Goal: Task Accomplishment & Management: Manage account settings

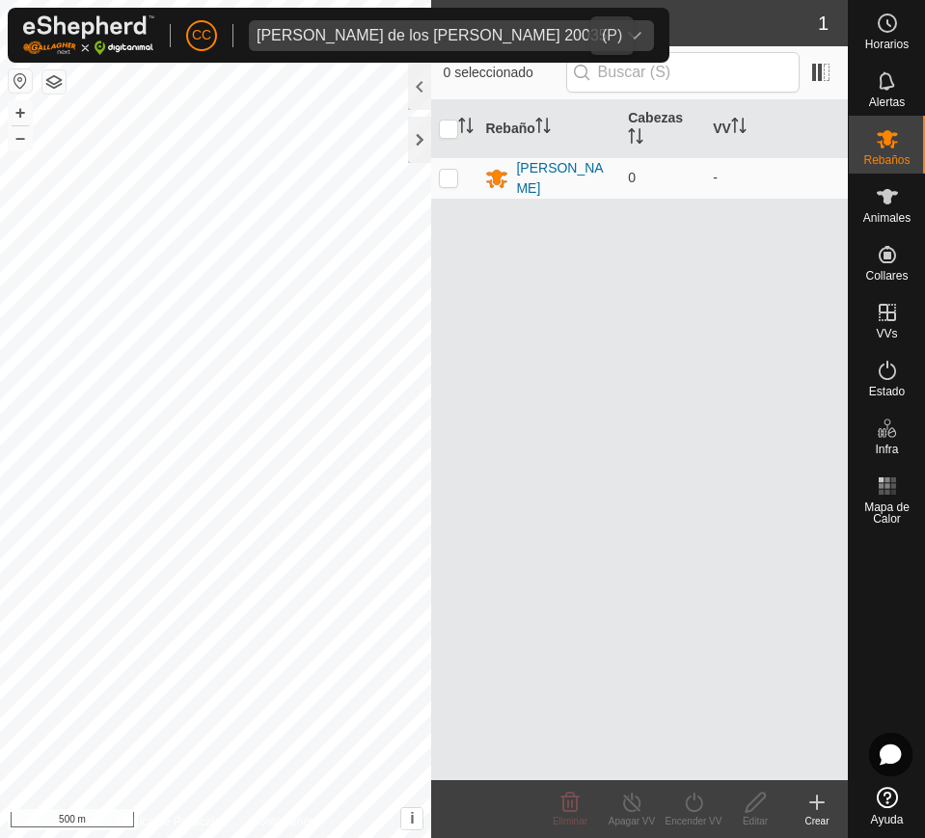
click at [324, 48] on span "Maria de los Angeles Alvarez Arias 20035" at bounding box center [432, 35] width 366 height 31
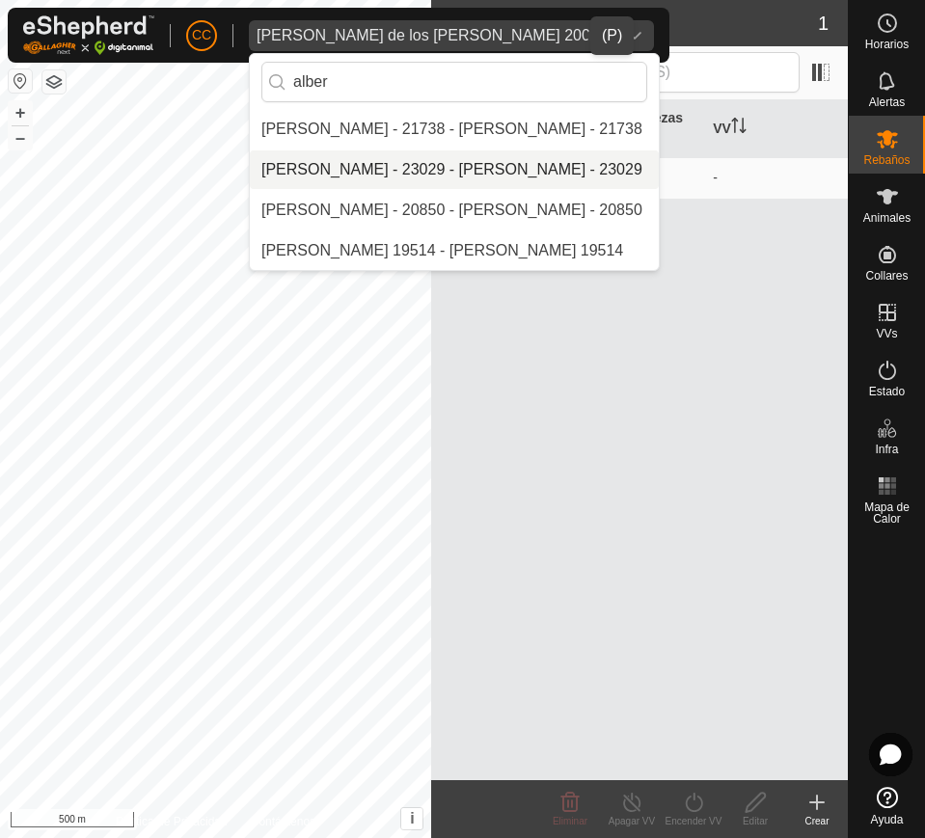
type input "alber"
click at [416, 155] on li "[PERSON_NAME] - 23029 - [PERSON_NAME] - 23029" at bounding box center [454, 169] width 409 height 39
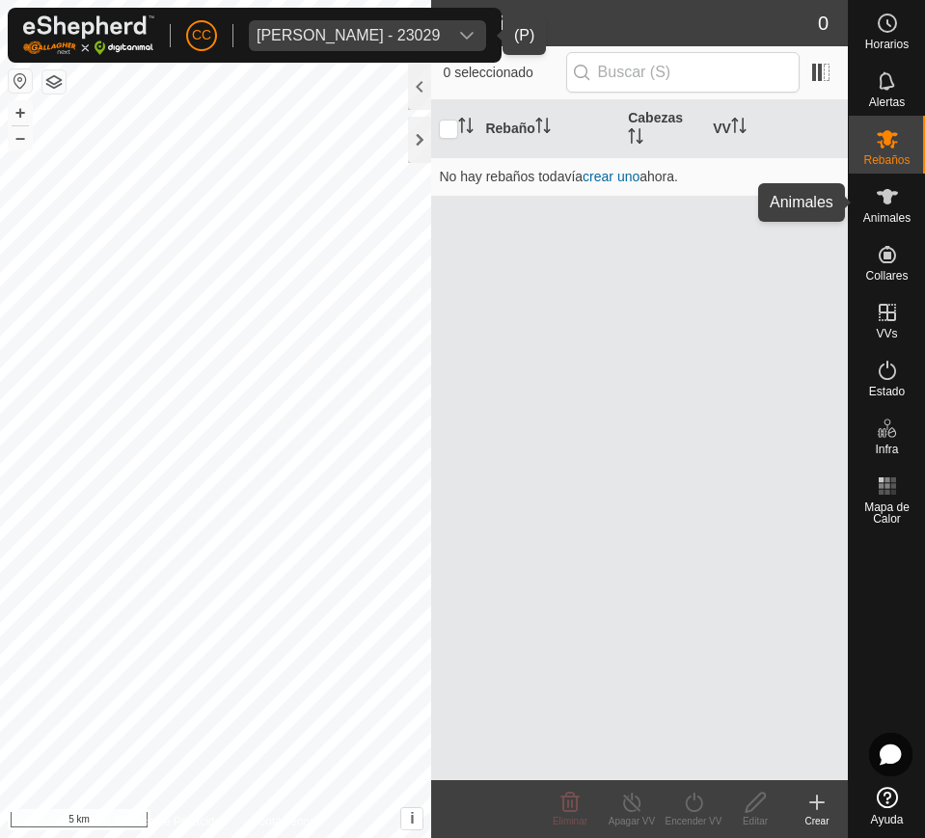
click at [884, 212] on span "Animales" at bounding box center [886, 218] width 47 height 12
click at [876, 216] on span "Animales" at bounding box center [886, 218] width 47 height 12
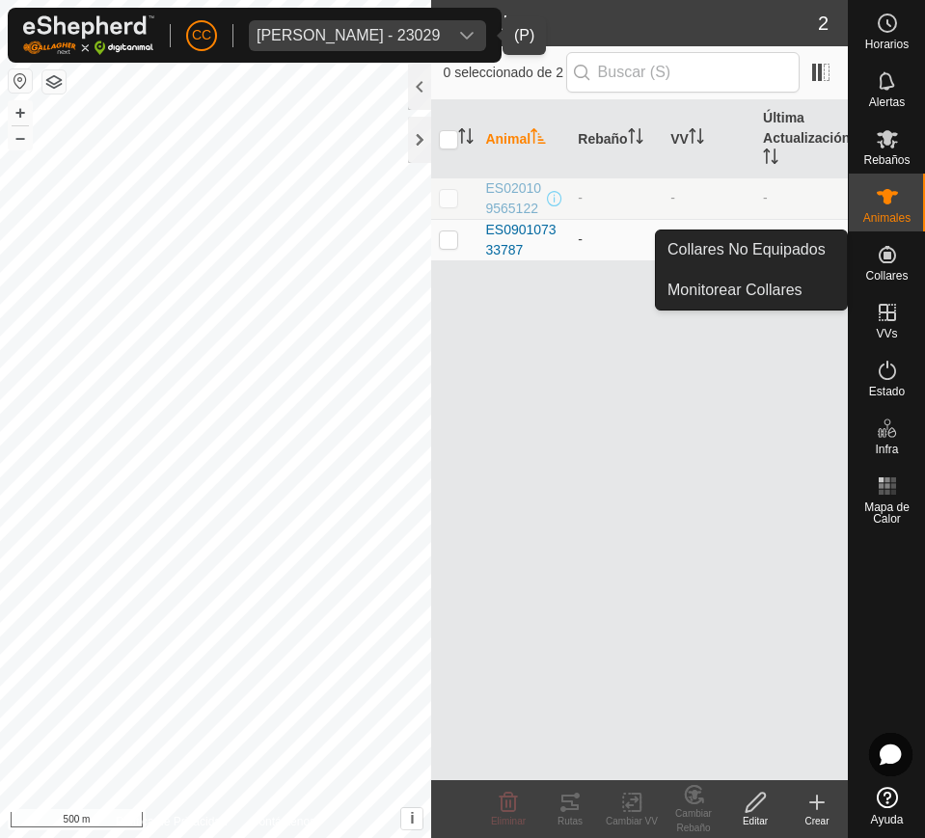
click at [880, 257] on icon at bounding box center [887, 254] width 23 height 23
click at [816, 234] on link "Collares No Equipados" at bounding box center [751, 249] width 191 height 39
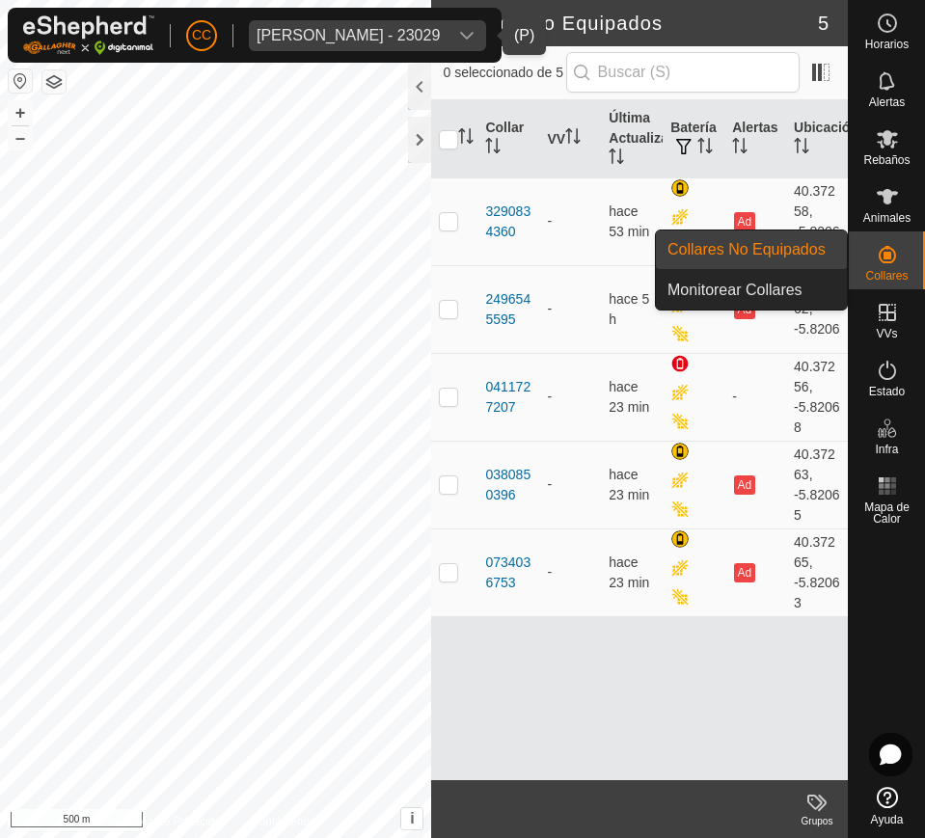
click at [808, 249] on link "Collares No Equipados" at bounding box center [751, 249] width 191 height 39
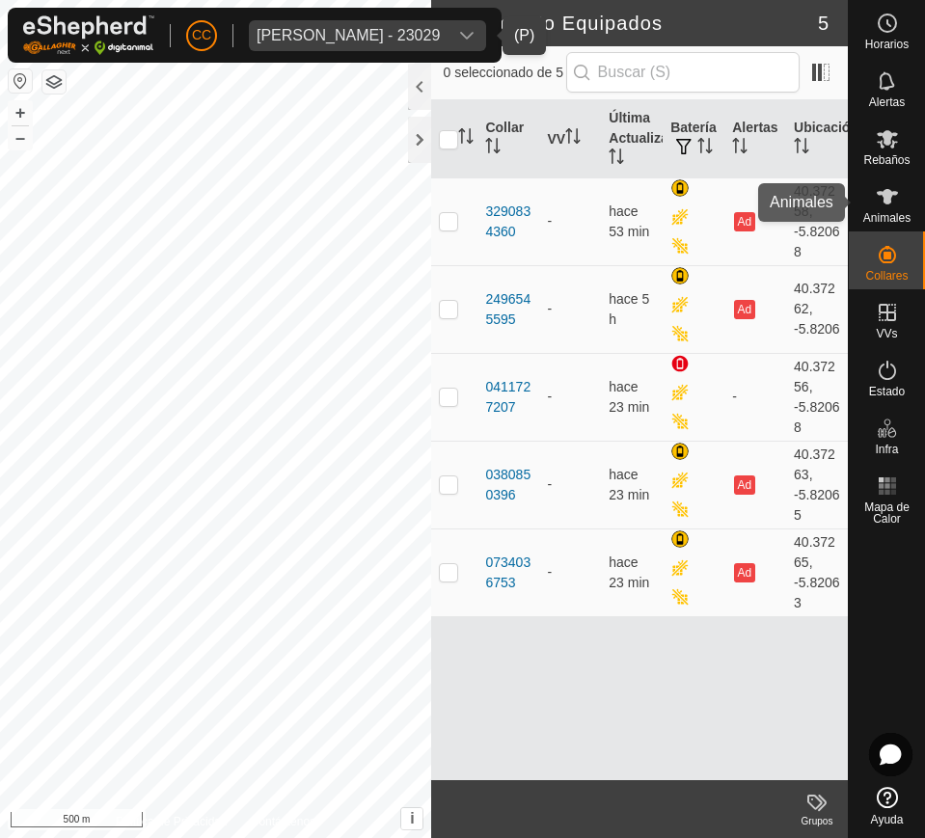
click at [888, 201] on icon at bounding box center [887, 196] width 21 height 15
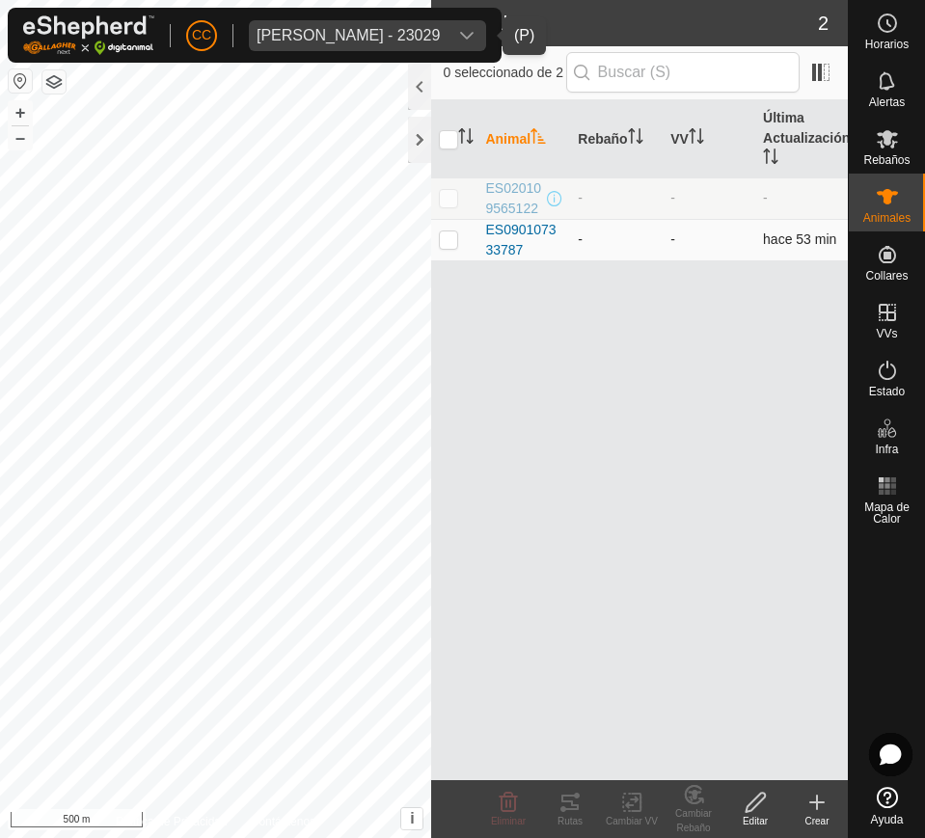
click at [447, 236] on p-checkbox at bounding box center [448, 238] width 19 height 15
checkbox input "true"
click at [450, 194] on p-checkbox at bounding box center [448, 197] width 19 height 15
checkbox input "true"
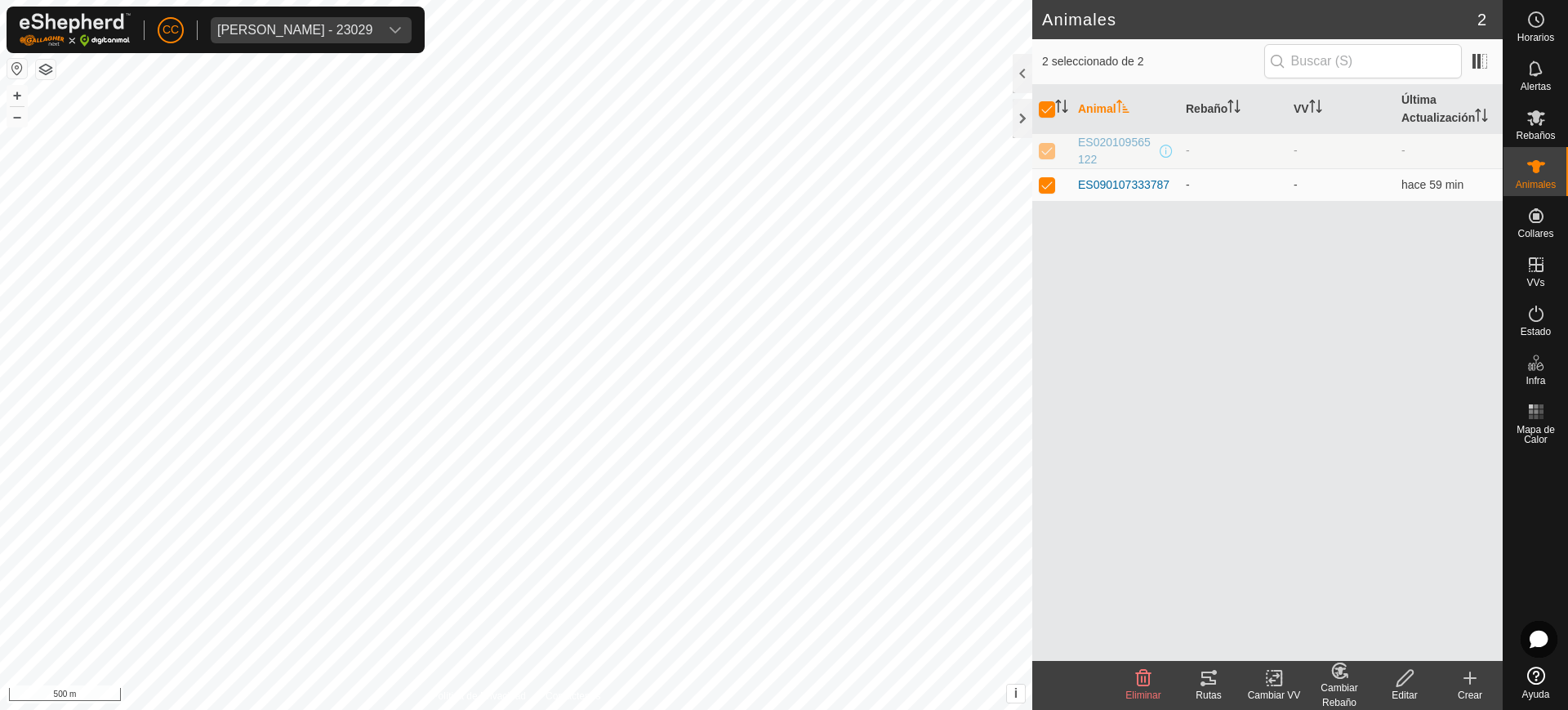
click at [308, 31] on div "Alberto Garcia Guijo - 23029" at bounding box center [295, 30] width 155 height 13
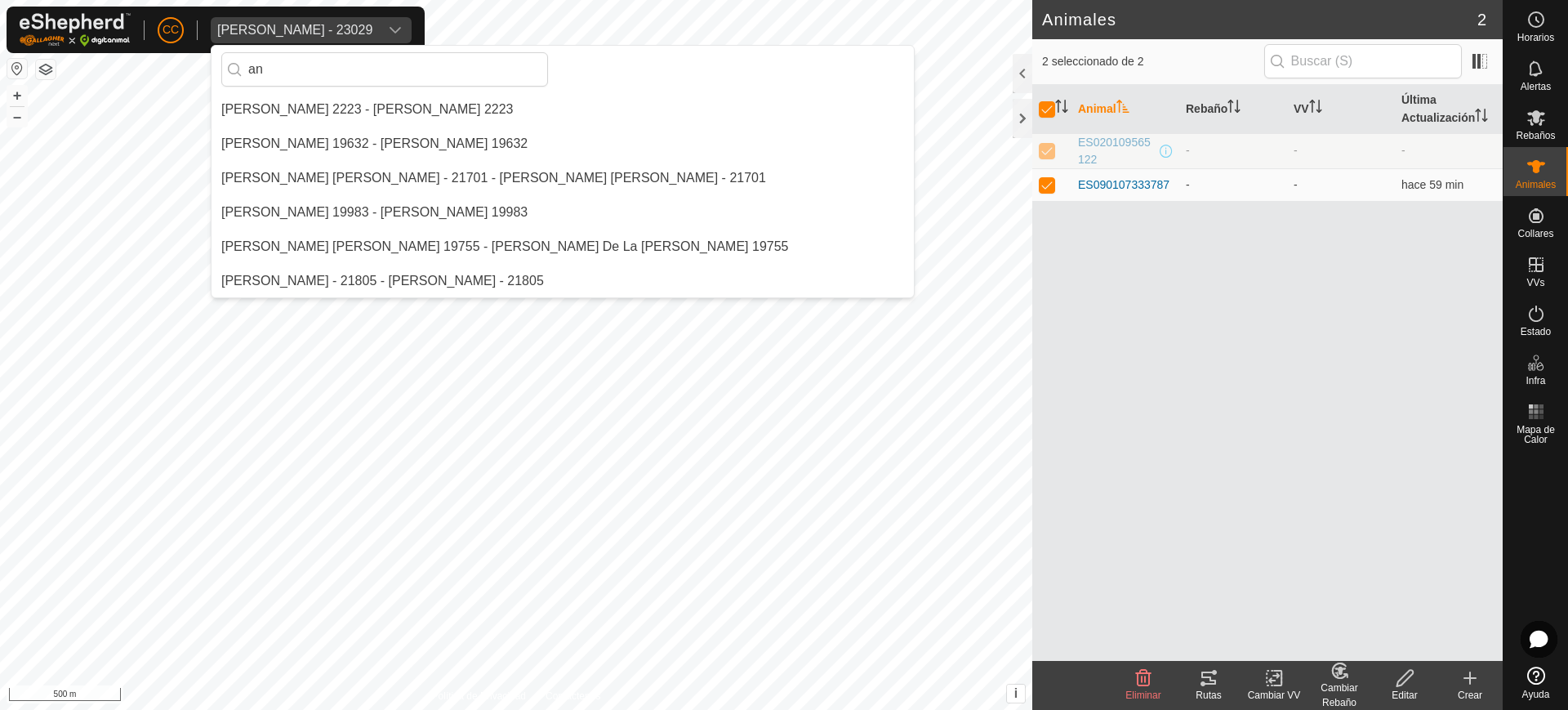
scroll to position [103, 0]
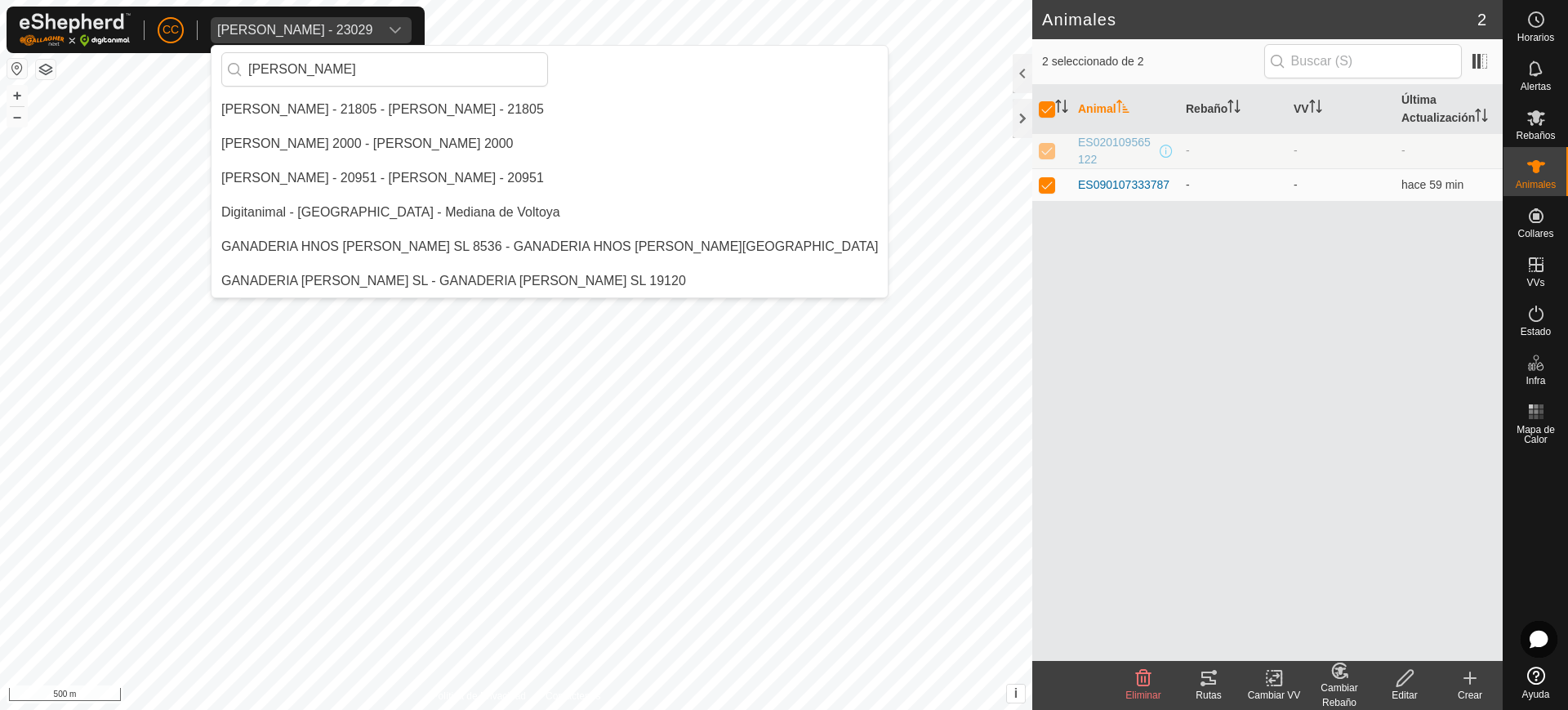
type input "[PERSON_NAME]"
click at [339, 102] on li "[PERSON_NAME] - 21805 - [PERSON_NAME] - 21805" at bounding box center [550, 109] width 676 height 33
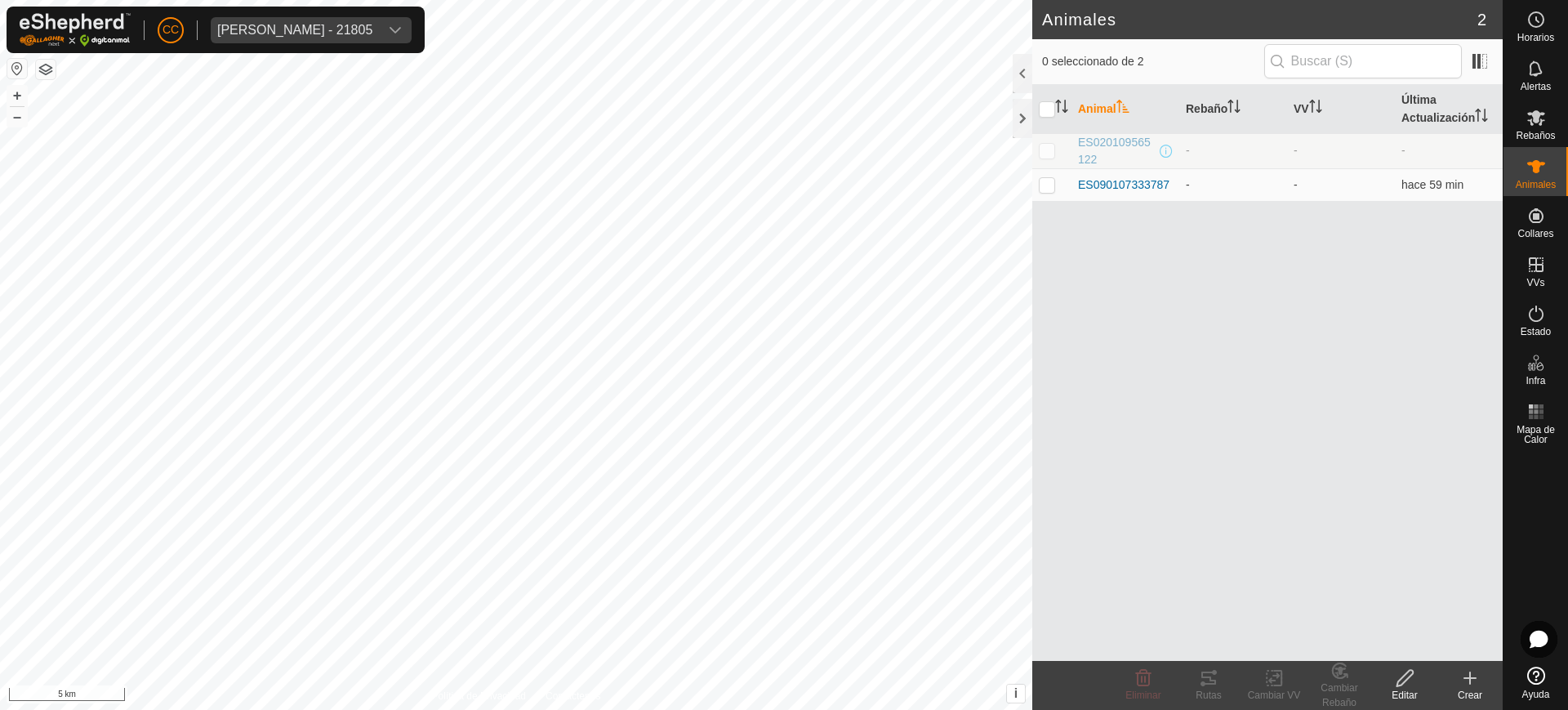
checkbox input "false"
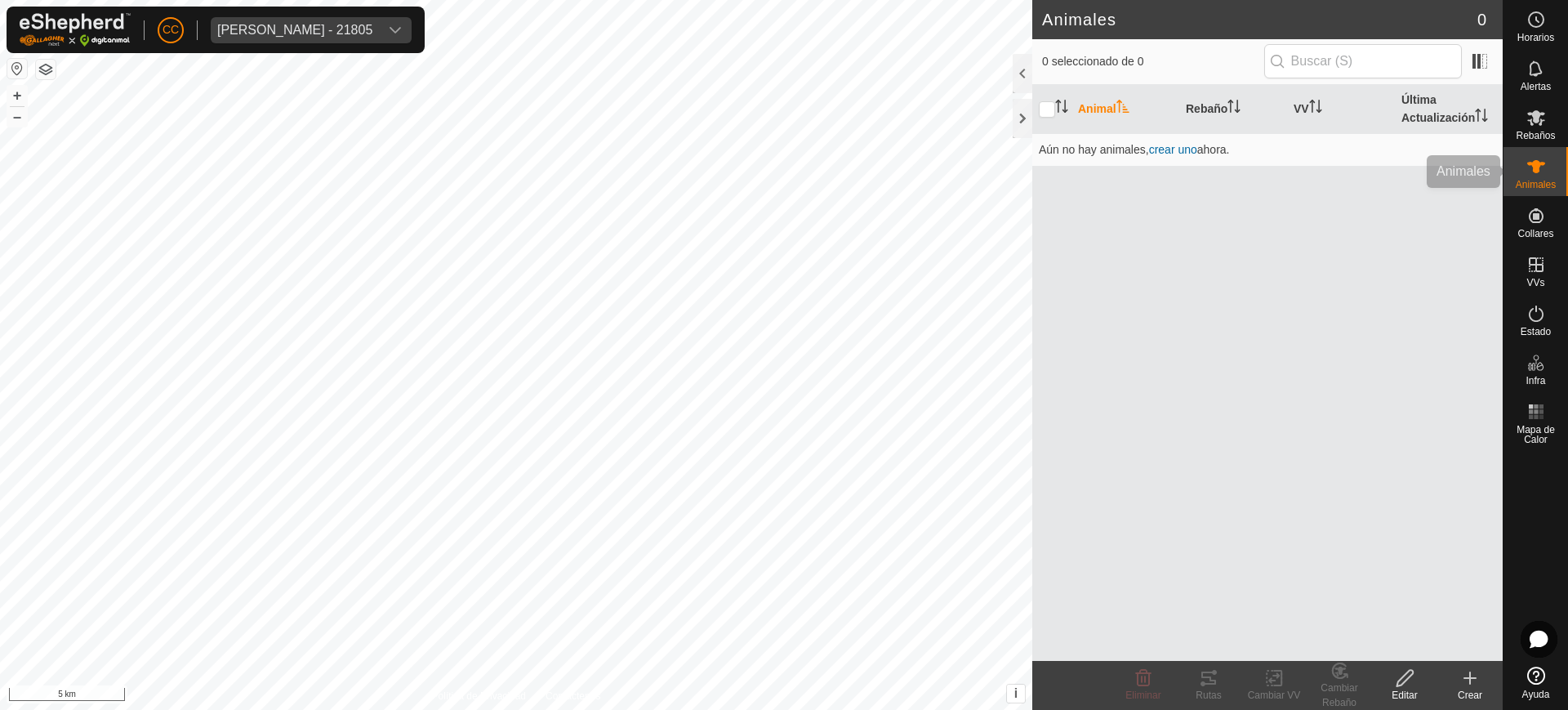
click at [783, 192] on div "Animales" at bounding box center [1536, 172] width 64 height 49
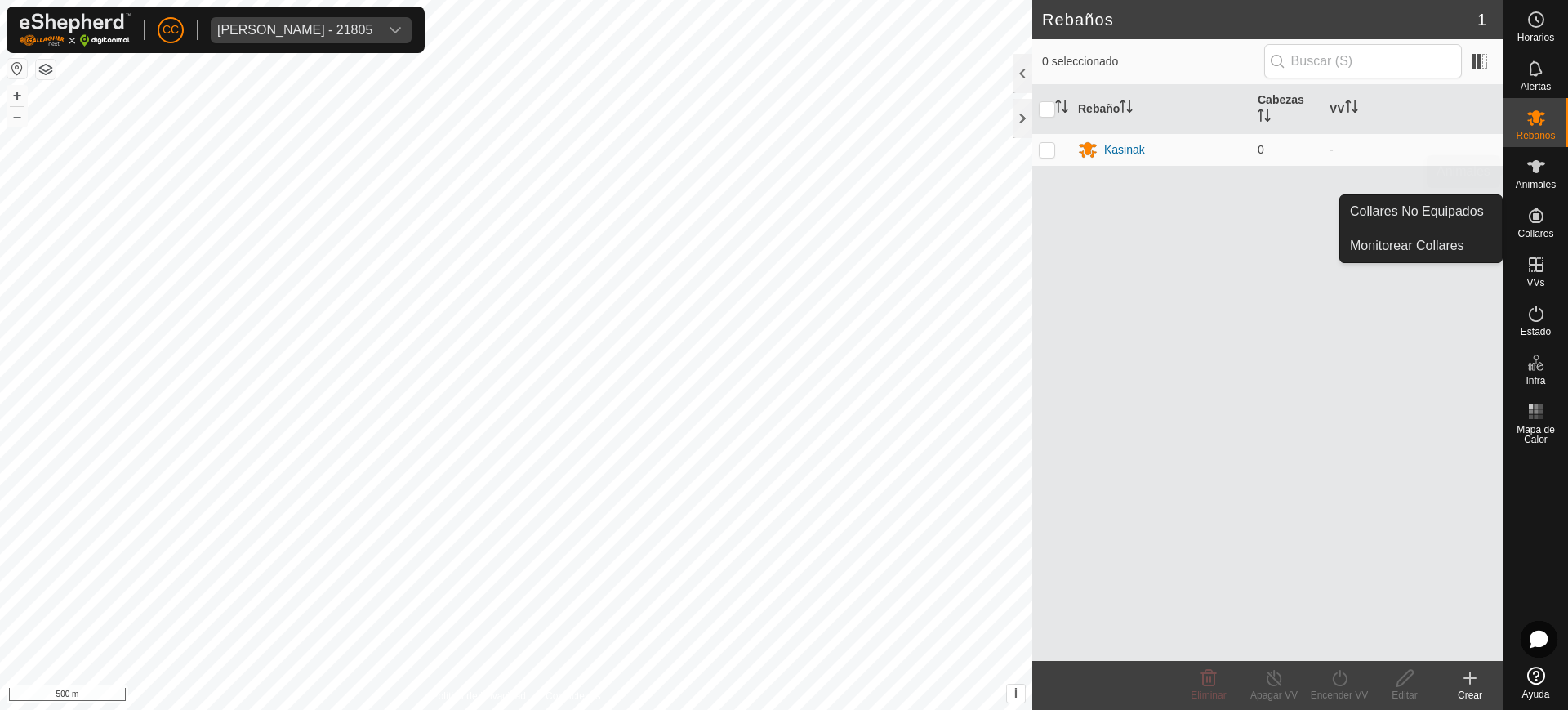
click at [783, 193] on div "Animales" at bounding box center [1536, 172] width 64 height 49
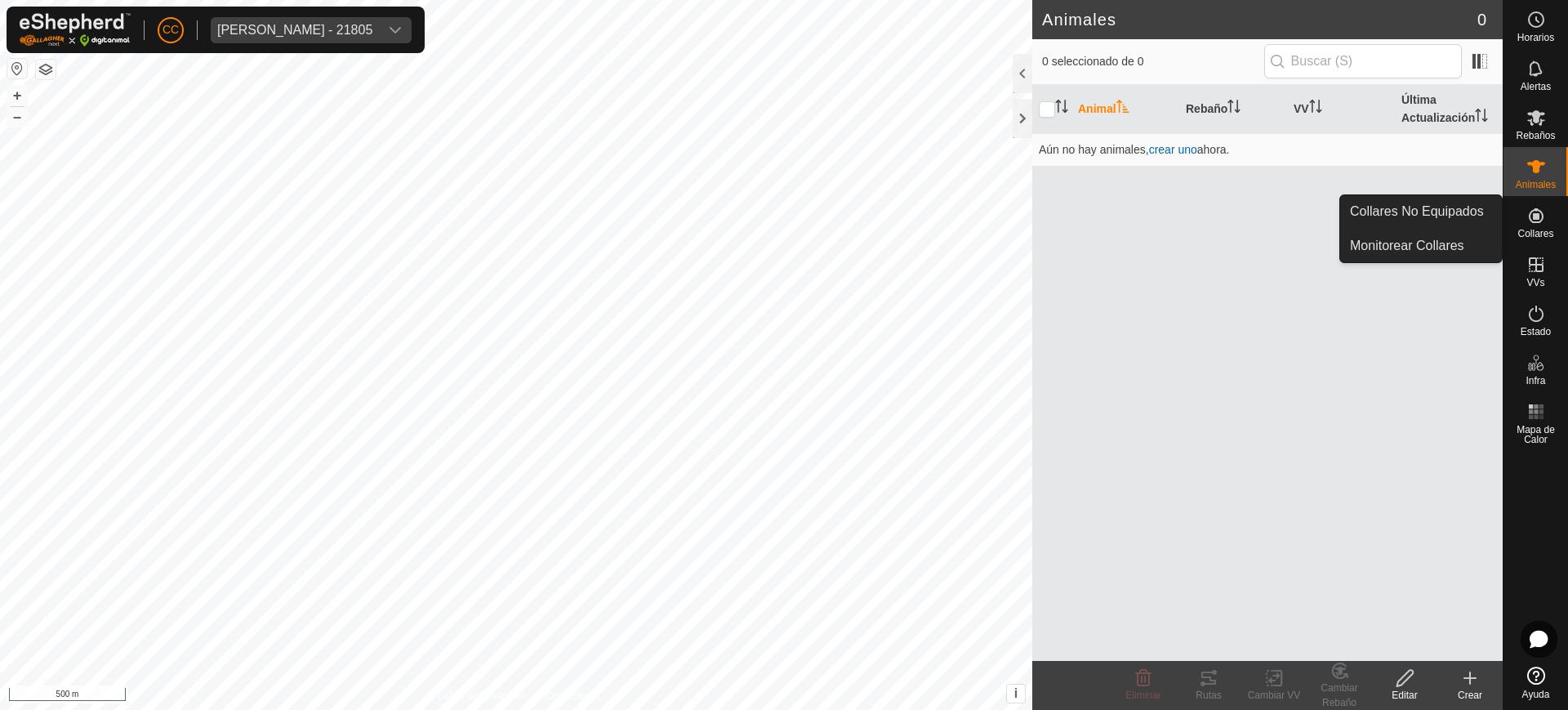
click at [783, 211] on icon at bounding box center [1536, 215] width 14 height 14
click at [783, 213] on link "Collares No Equipados" at bounding box center [1421, 211] width 162 height 33
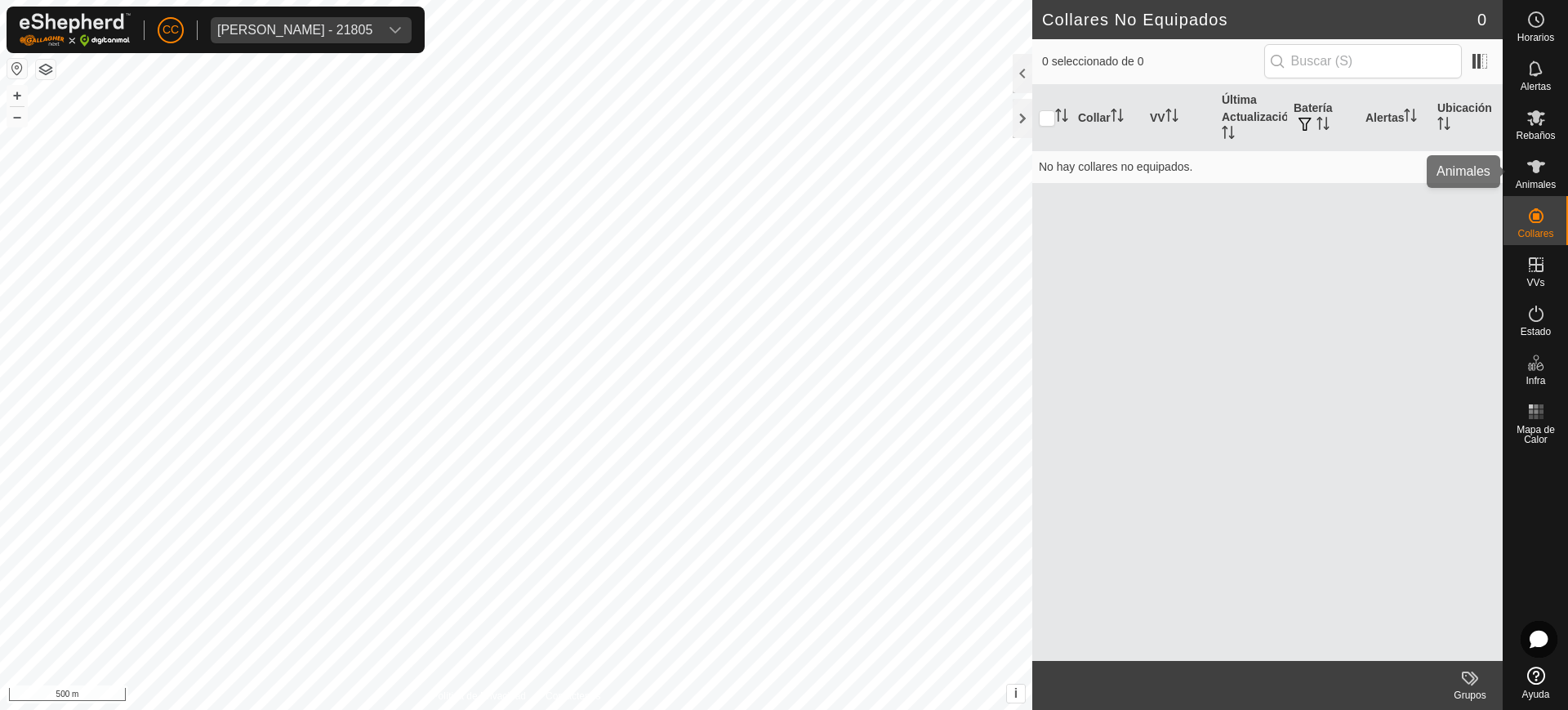
click at [783, 172] on icon at bounding box center [1536, 166] width 18 height 13
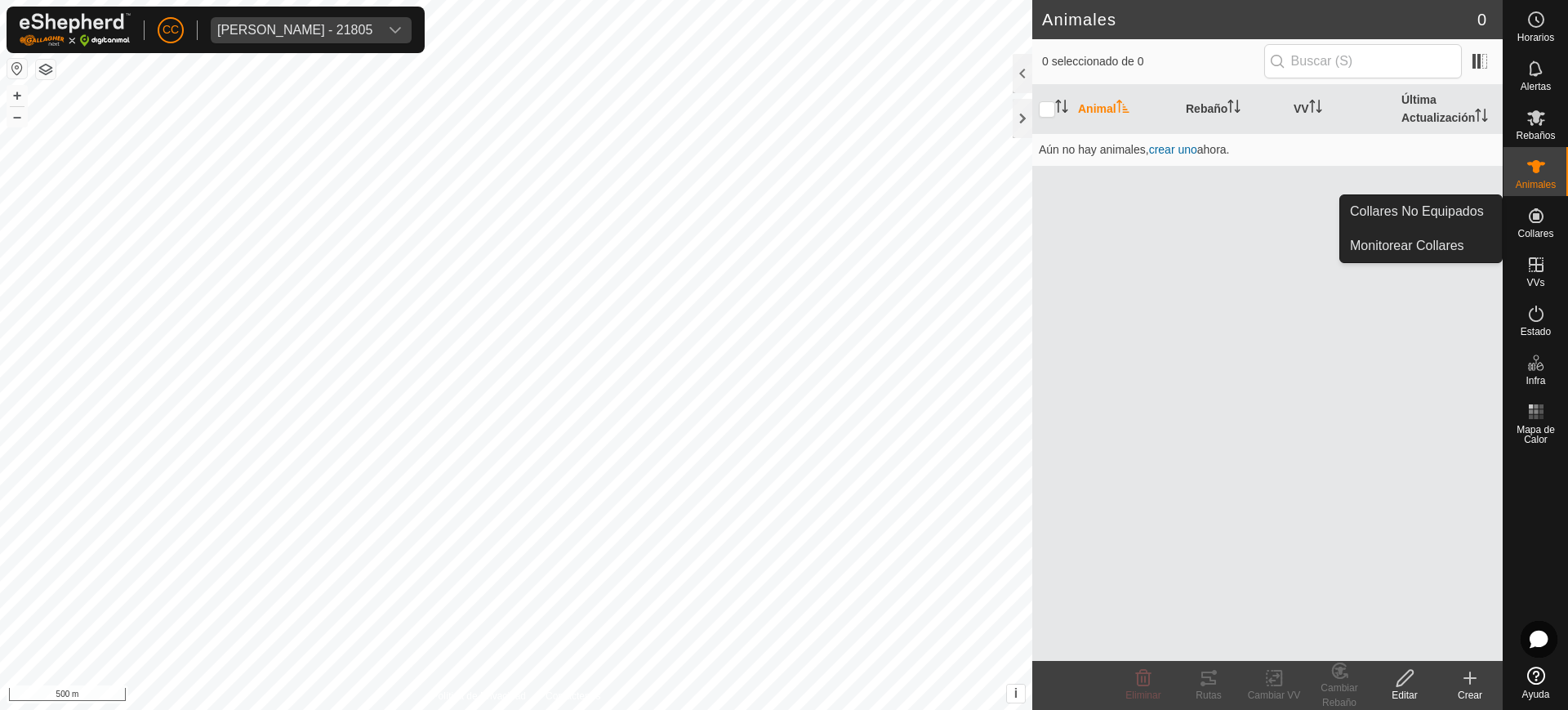
click at [783, 220] on icon at bounding box center [1536, 215] width 19 height 19
click at [783, 210] on link "Collares No Equipados" at bounding box center [1421, 211] width 162 height 33
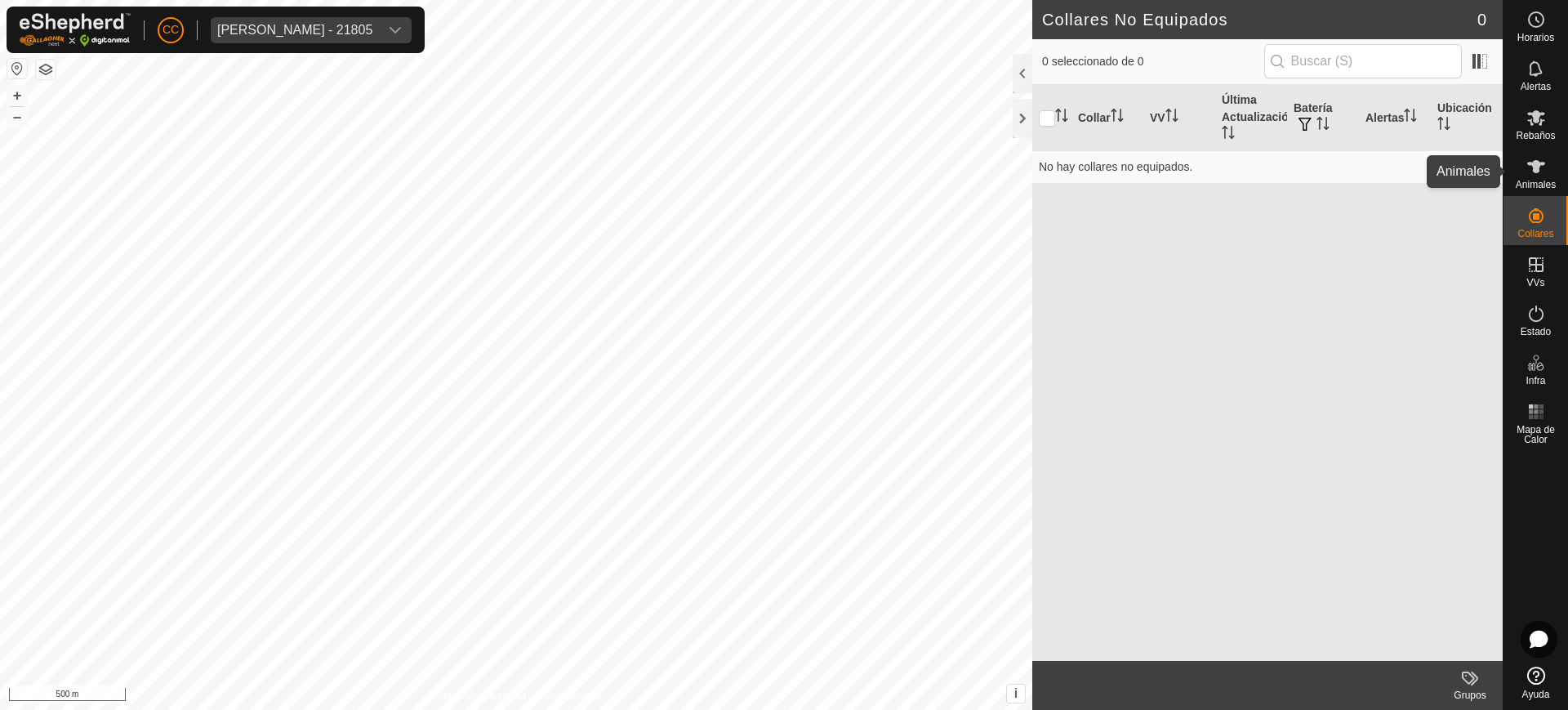
click at [1530, 184] on span "Animales" at bounding box center [1536, 185] width 40 height 10
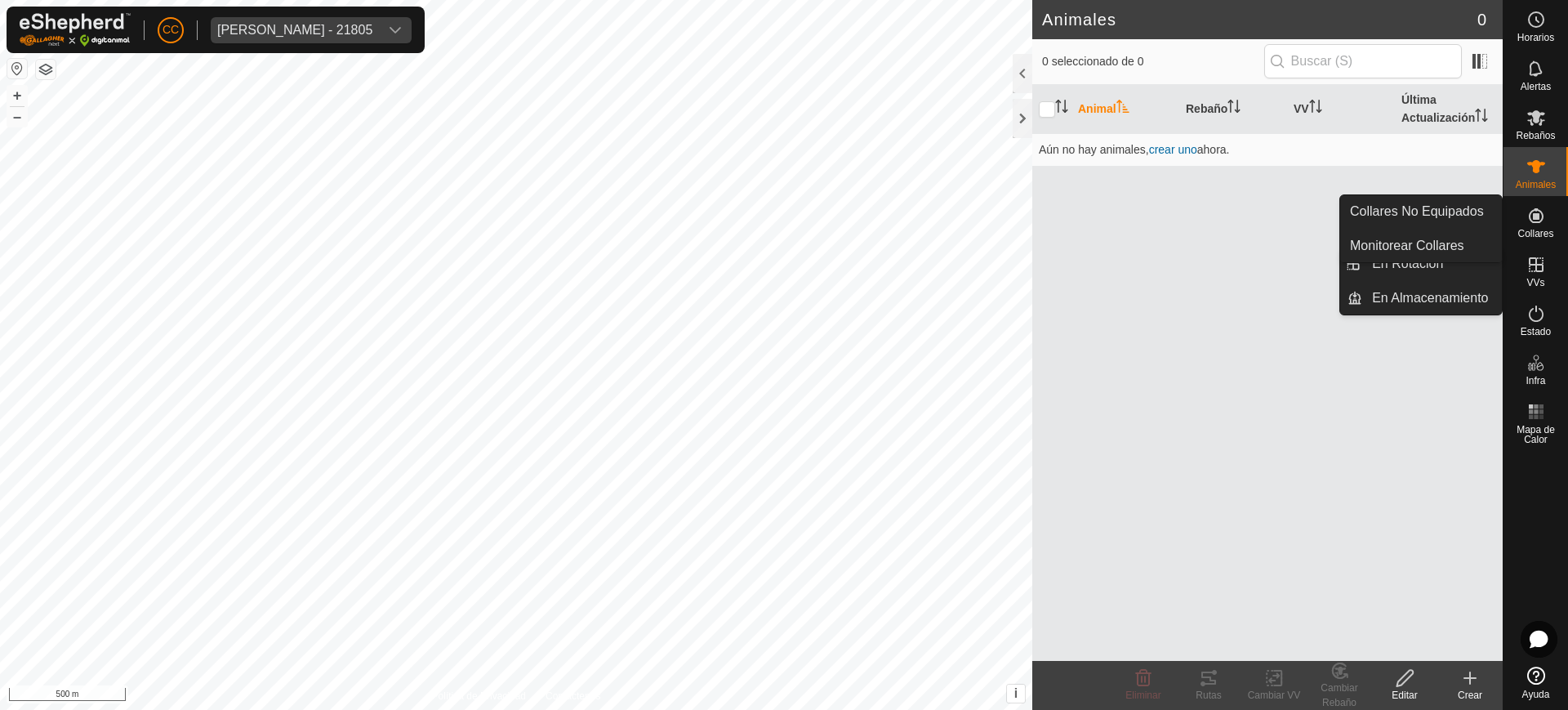
click at [1522, 218] on es-neckbands-svg-icon at bounding box center [1537, 215] width 30 height 26
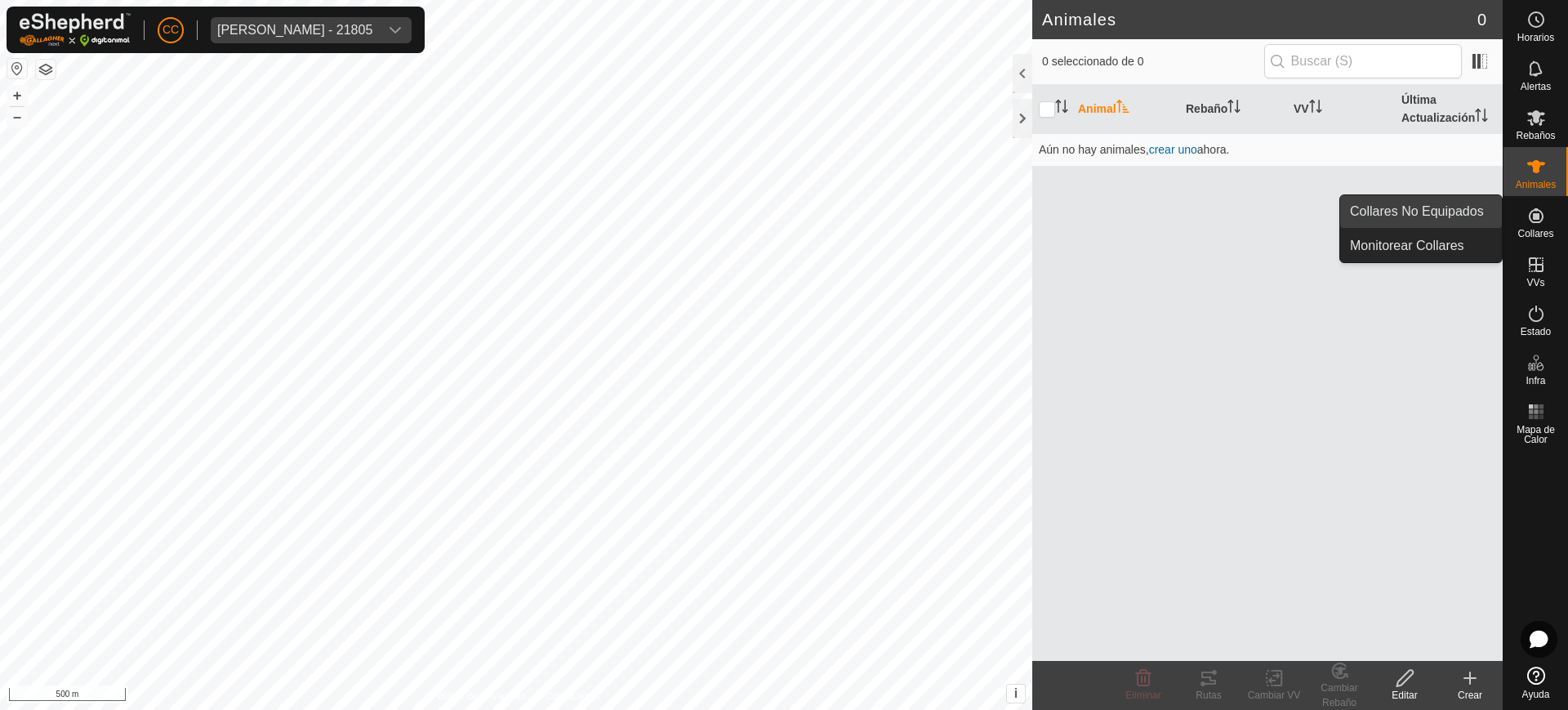
click at [1477, 214] on link "Collares No Equipados" at bounding box center [1421, 211] width 162 height 33
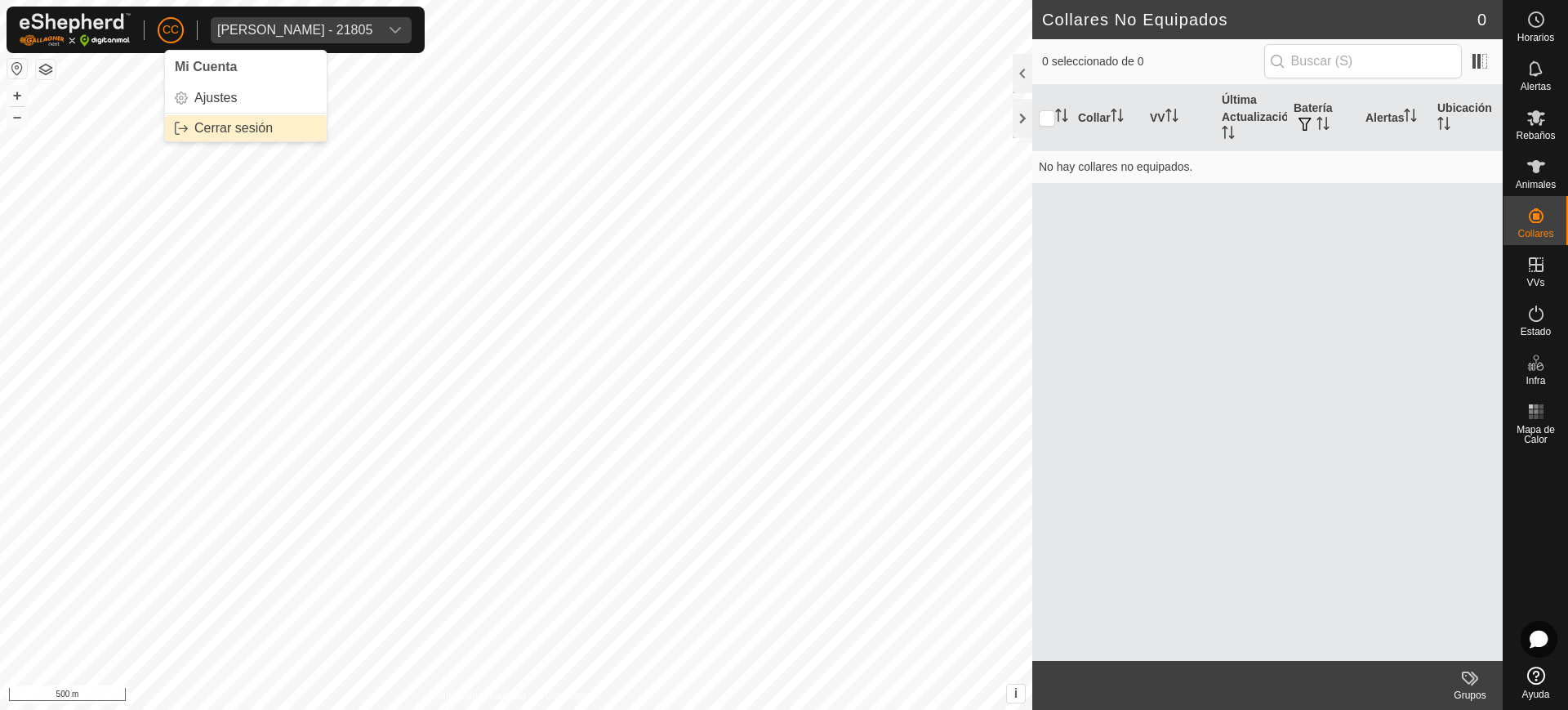
click at [230, 115] on link "Cerrar sesión" at bounding box center [246, 128] width 162 height 26
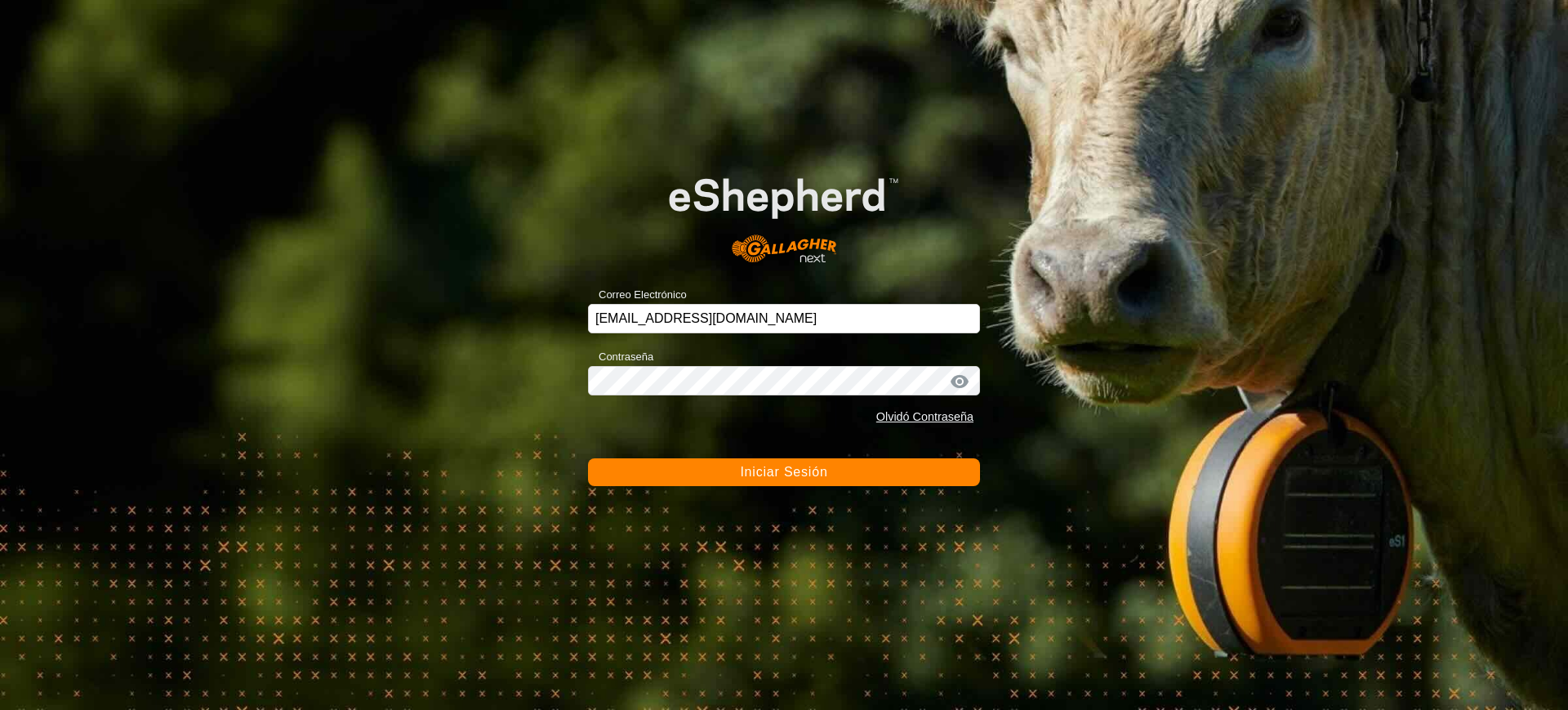
click at [806, 465] on span "Iniciar Sesión" at bounding box center [784, 472] width 87 height 14
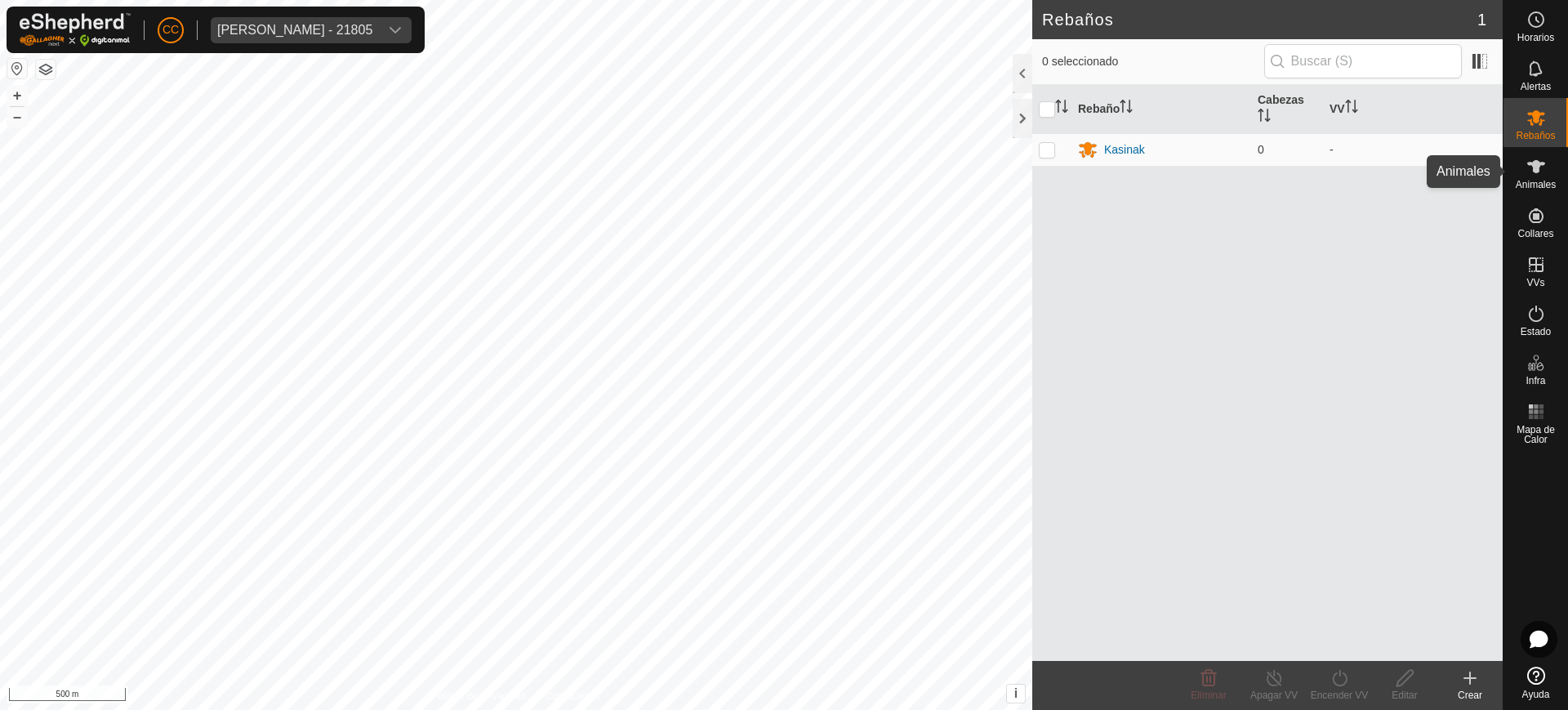
click at [1555, 180] on span "Animales" at bounding box center [1536, 185] width 40 height 10
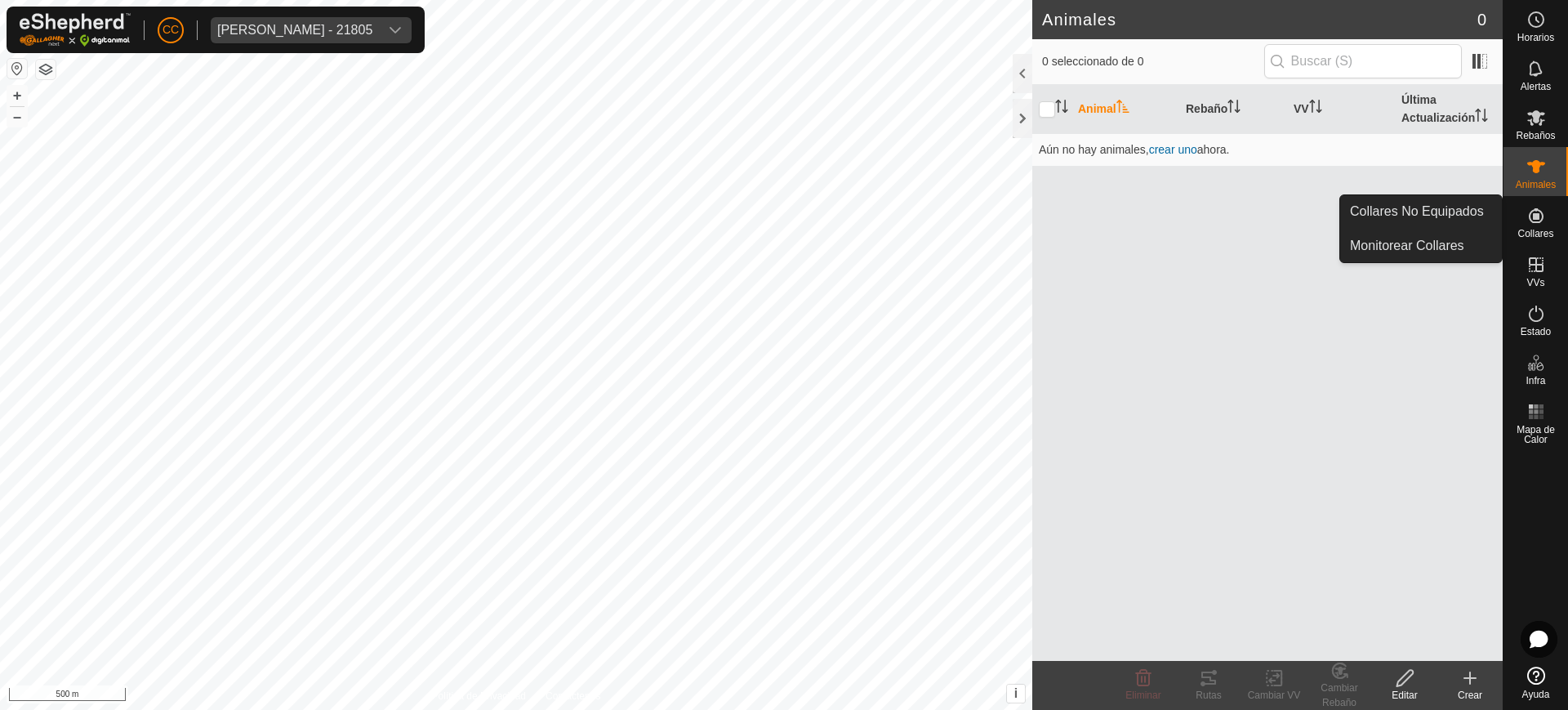
click at [1524, 219] on es-neckbands-svg-icon at bounding box center [1537, 215] width 30 height 26
click at [1461, 225] on link "Collares No Equipados" at bounding box center [1421, 211] width 162 height 33
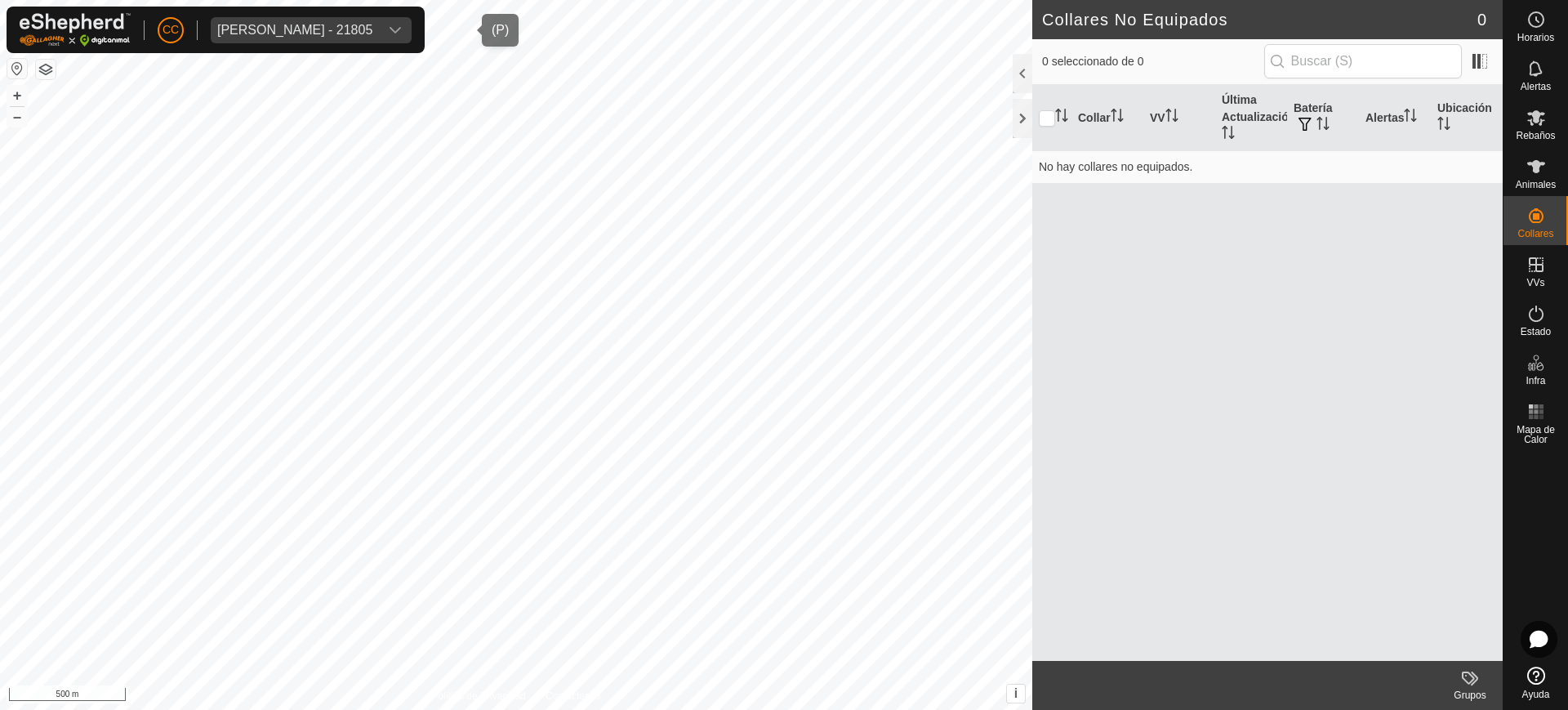
click at [286, 24] on div "[PERSON_NAME] - 21805" at bounding box center [295, 30] width 155 height 13
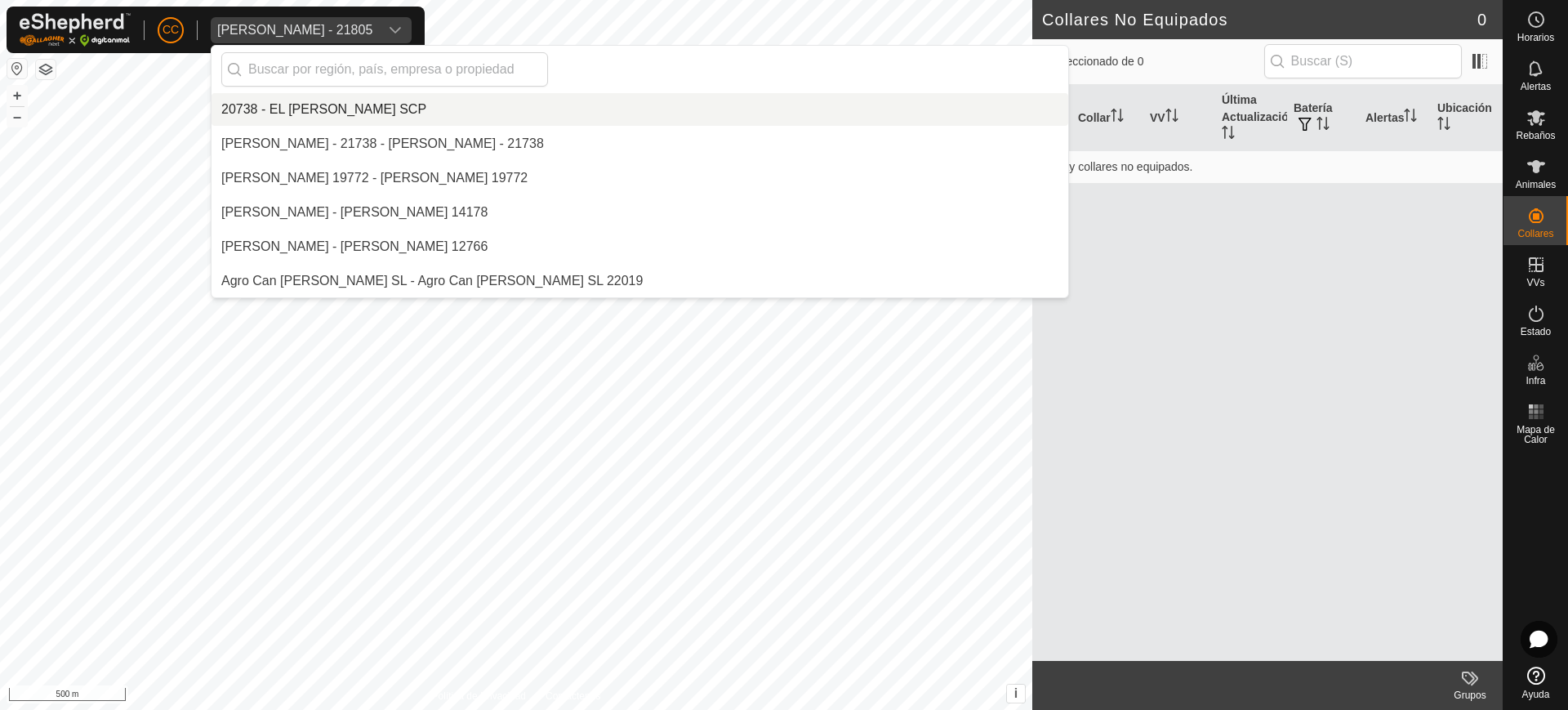
scroll to position [824, 0]
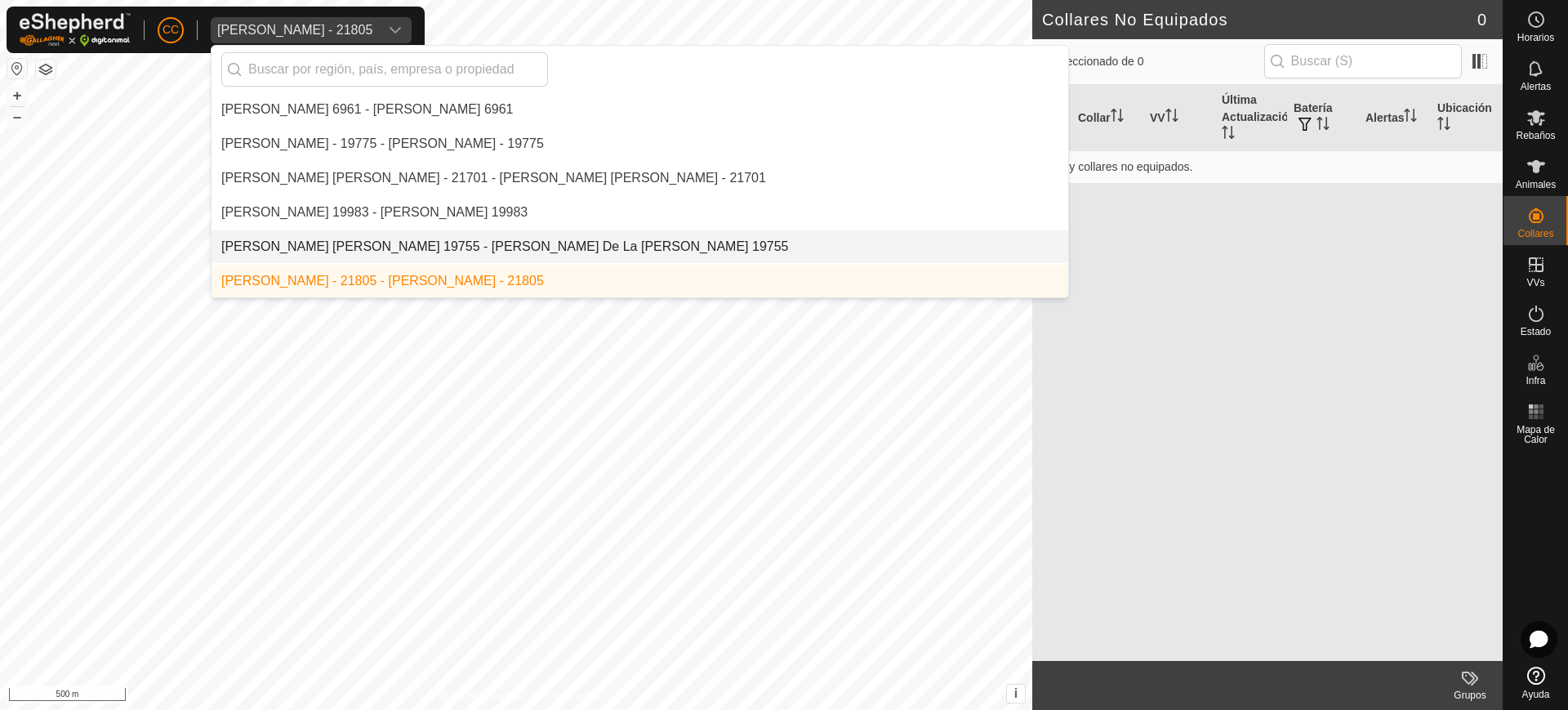
click at [291, 269] on li "[PERSON_NAME] - 21805 - [PERSON_NAME] - 21805" at bounding box center [640, 280] width 857 height 33
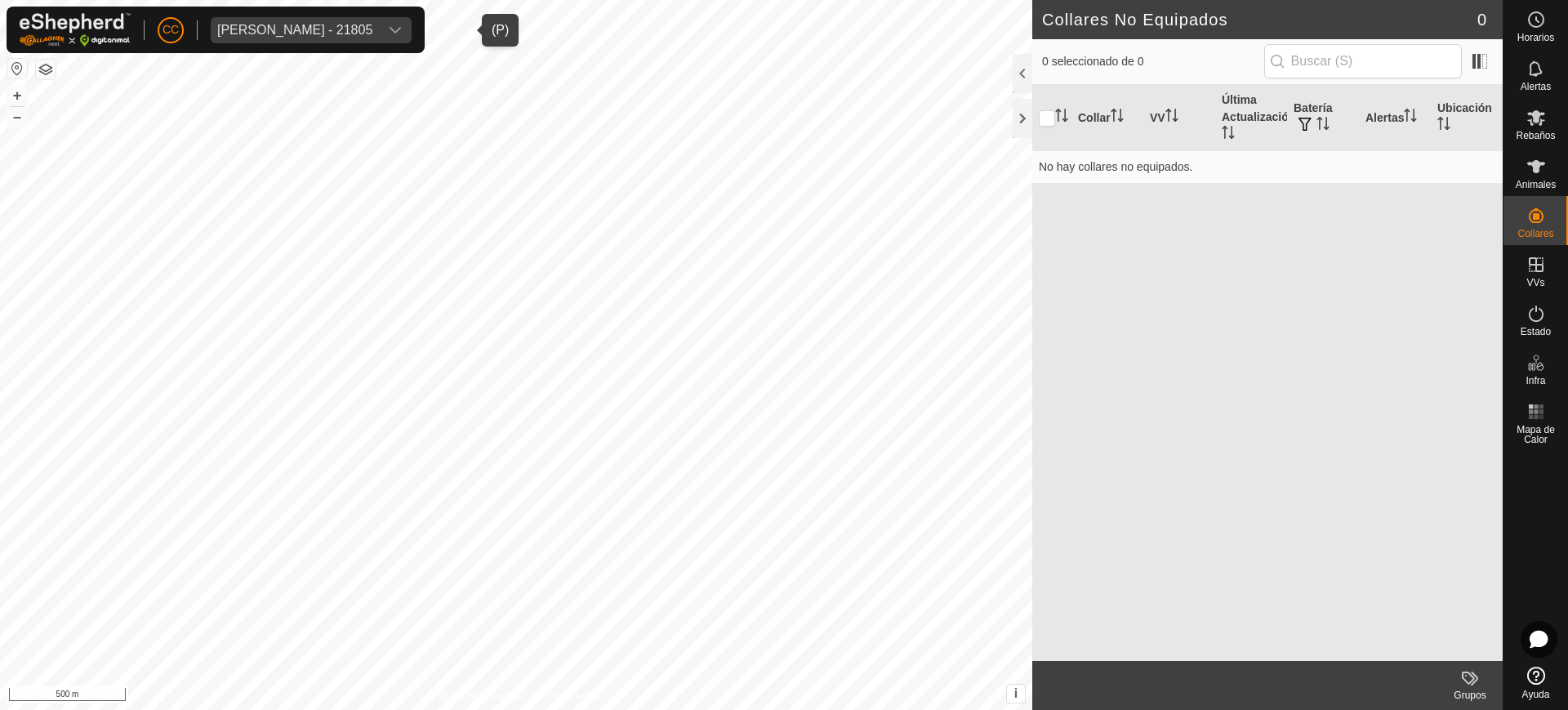
click at [373, 26] on div "[PERSON_NAME] - 21805" at bounding box center [295, 30] width 155 height 13
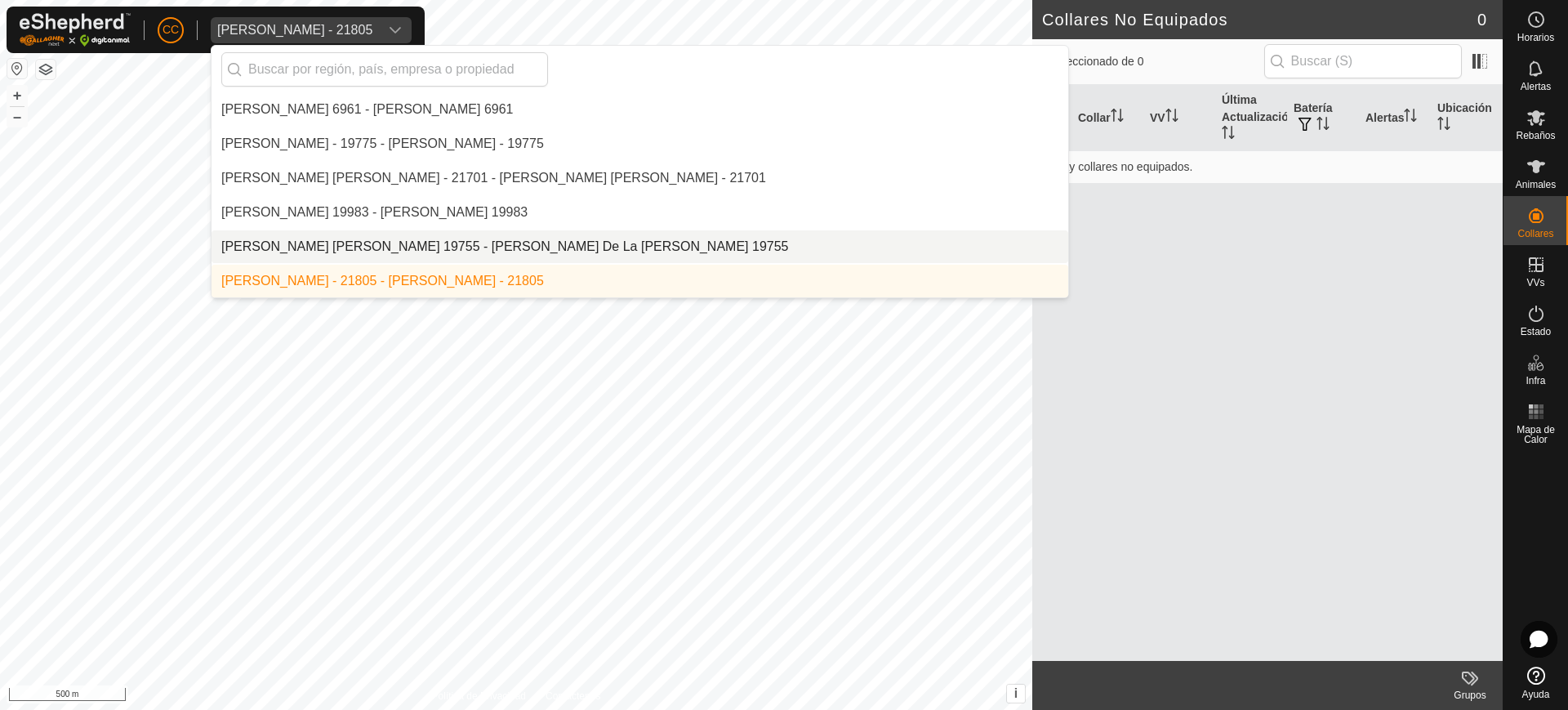
click at [362, 250] on li "[PERSON_NAME] [PERSON_NAME] 19755 - [PERSON_NAME] De La [PERSON_NAME] 19755" at bounding box center [640, 247] width 857 height 33
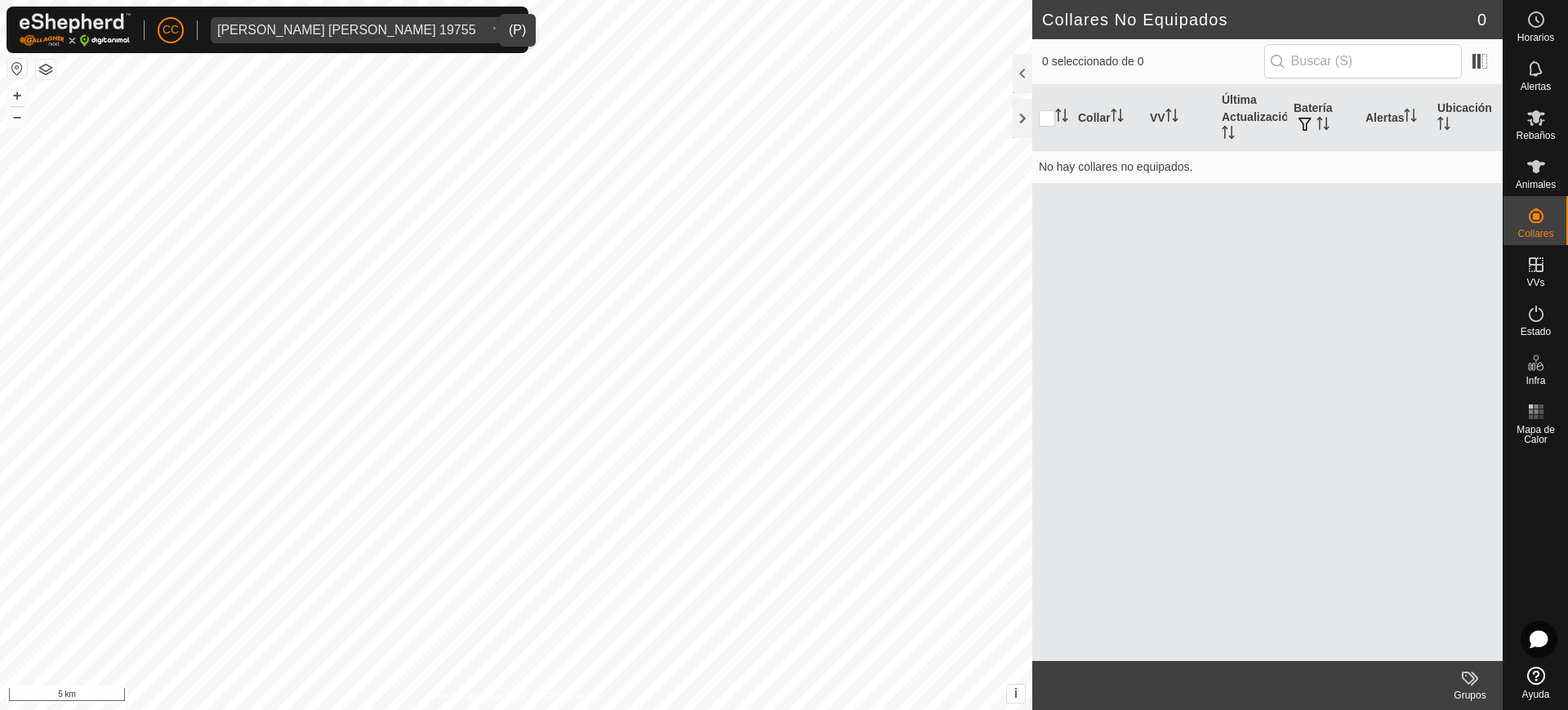
click at [412, 33] on div "[PERSON_NAME] [PERSON_NAME] 19755" at bounding box center [347, 30] width 259 height 13
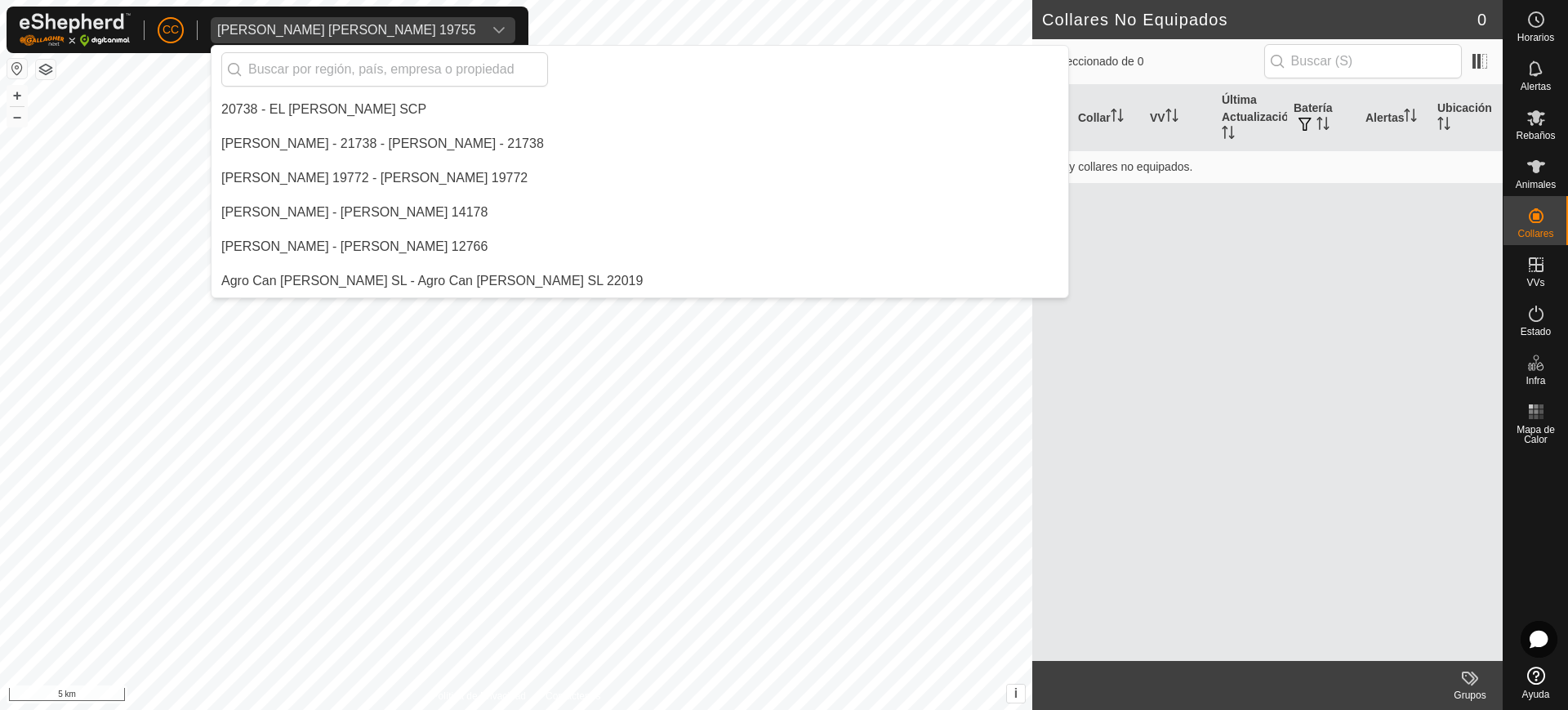
scroll to position [790, 0]
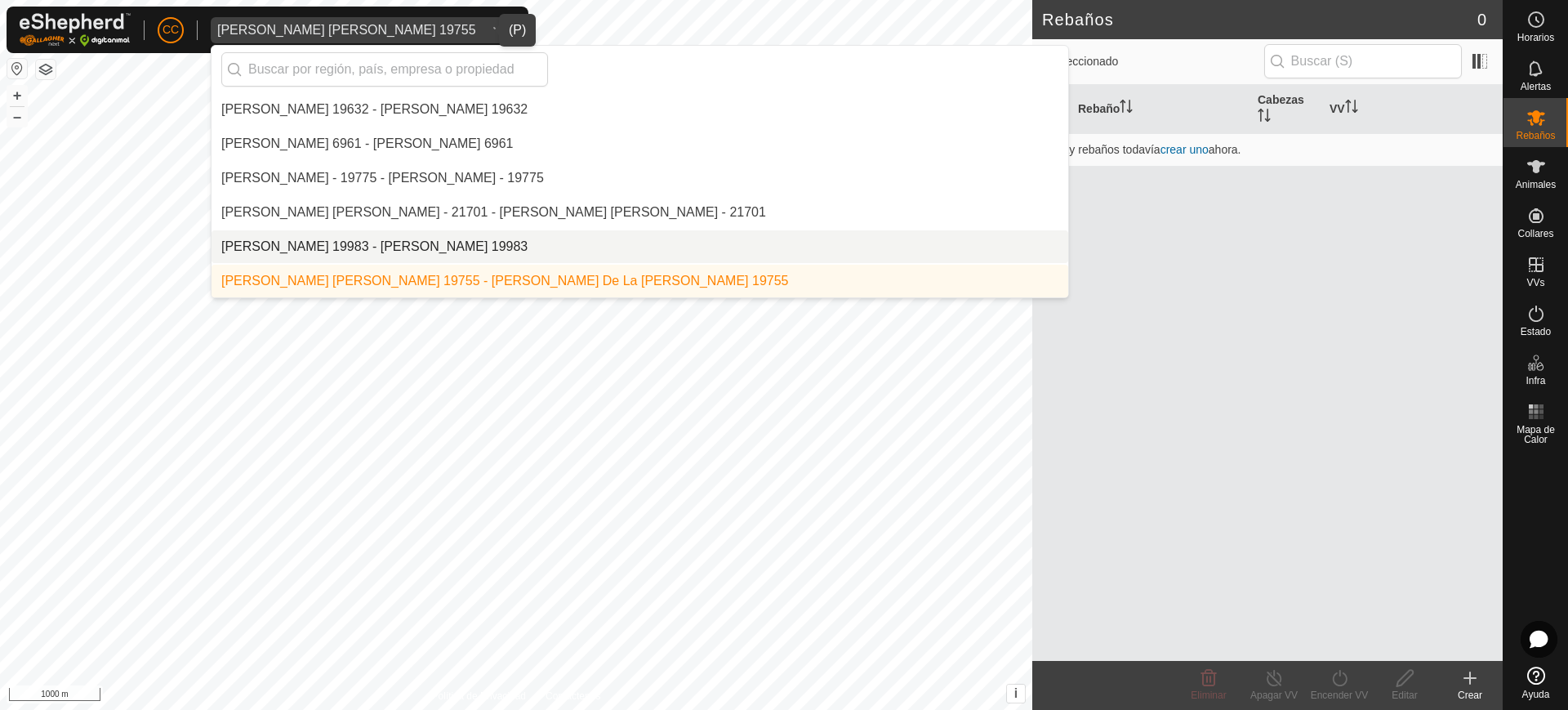
scroll to position [891, 0]
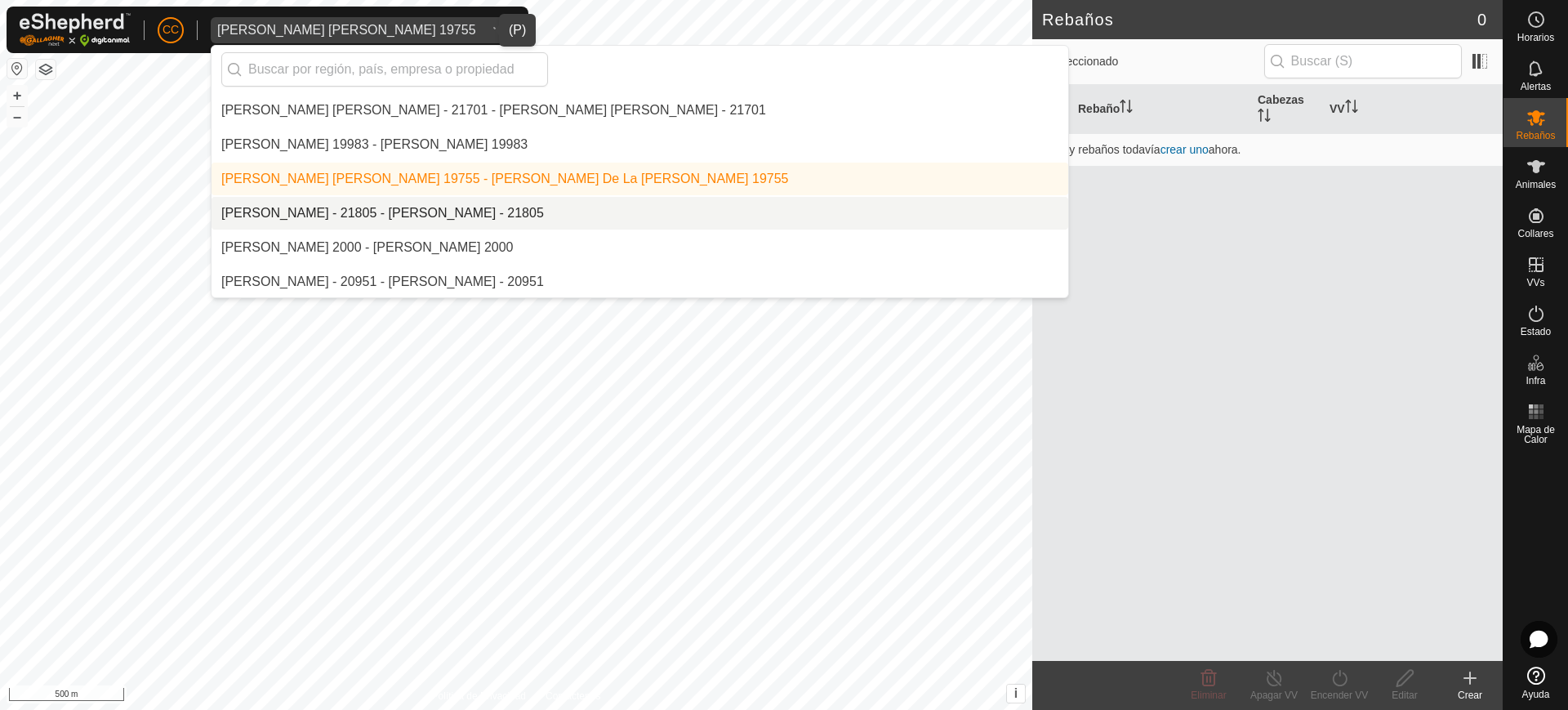
click at [348, 213] on li "[PERSON_NAME] - 21805 - [PERSON_NAME] - 21805" at bounding box center [640, 213] width 857 height 33
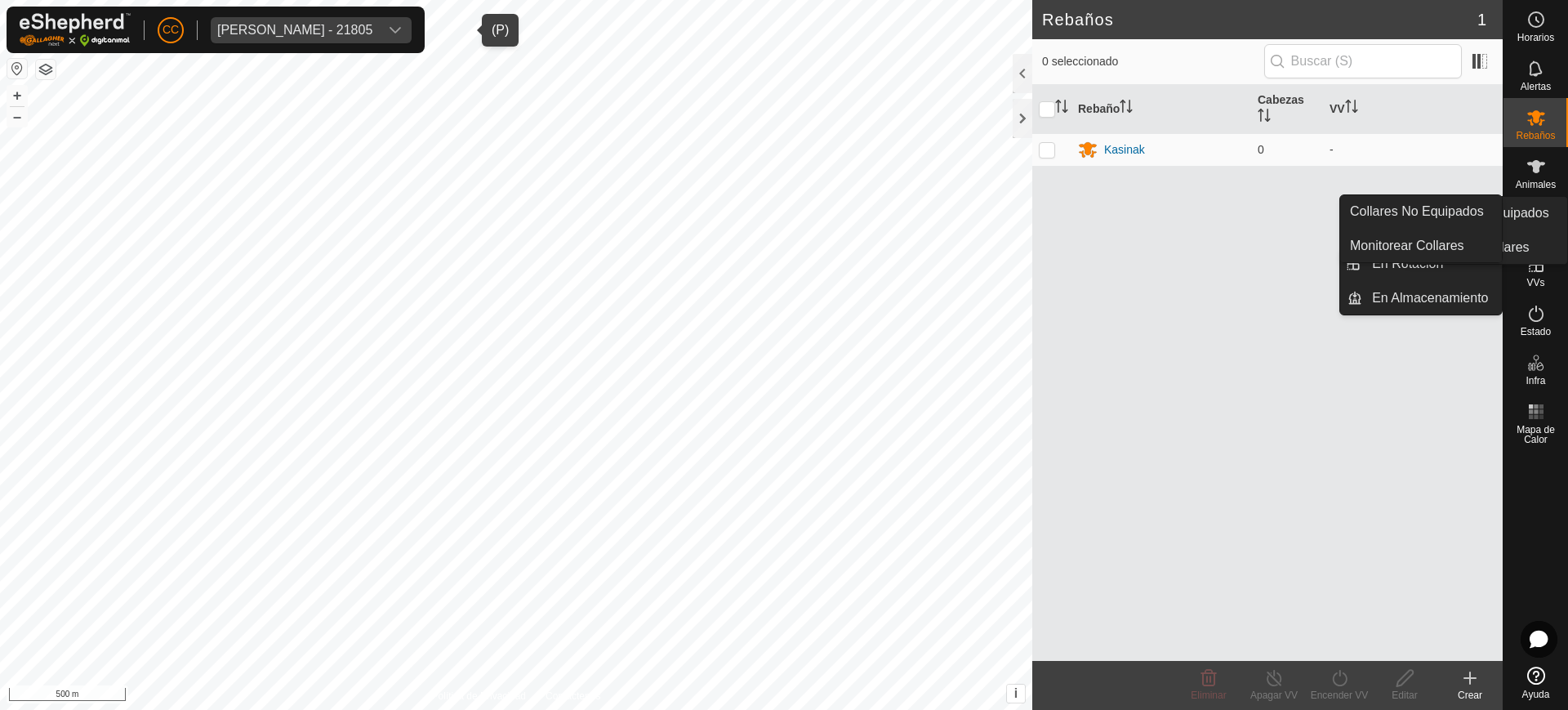
drag, startPoint x: 1532, startPoint y: 241, endPoint x: 1528, endPoint y: 225, distance: 16.5
click at [1528, 225] on es-neckbands-svg-icon at bounding box center [1537, 215] width 30 height 26
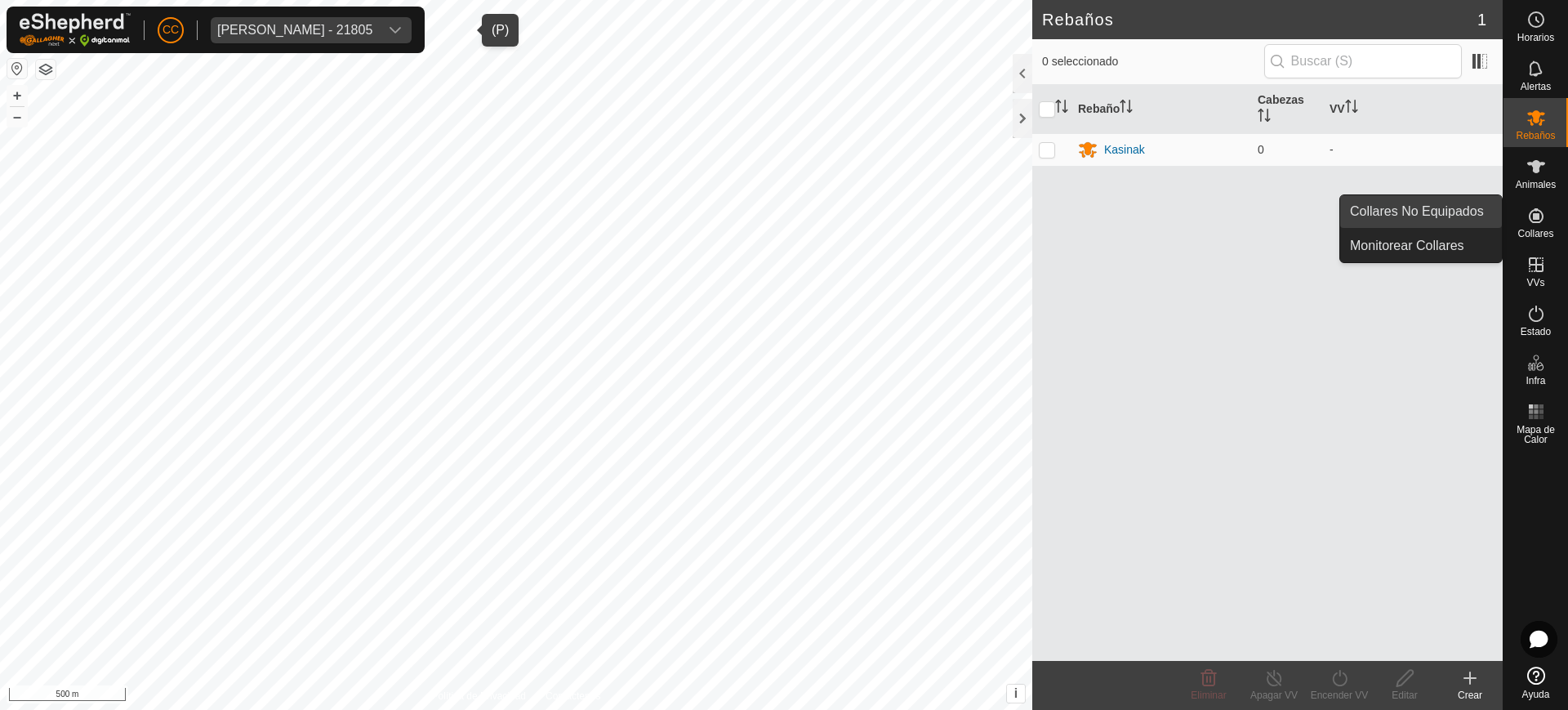
click at [1455, 214] on link "Collares No Equipados" at bounding box center [1421, 211] width 162 height 33
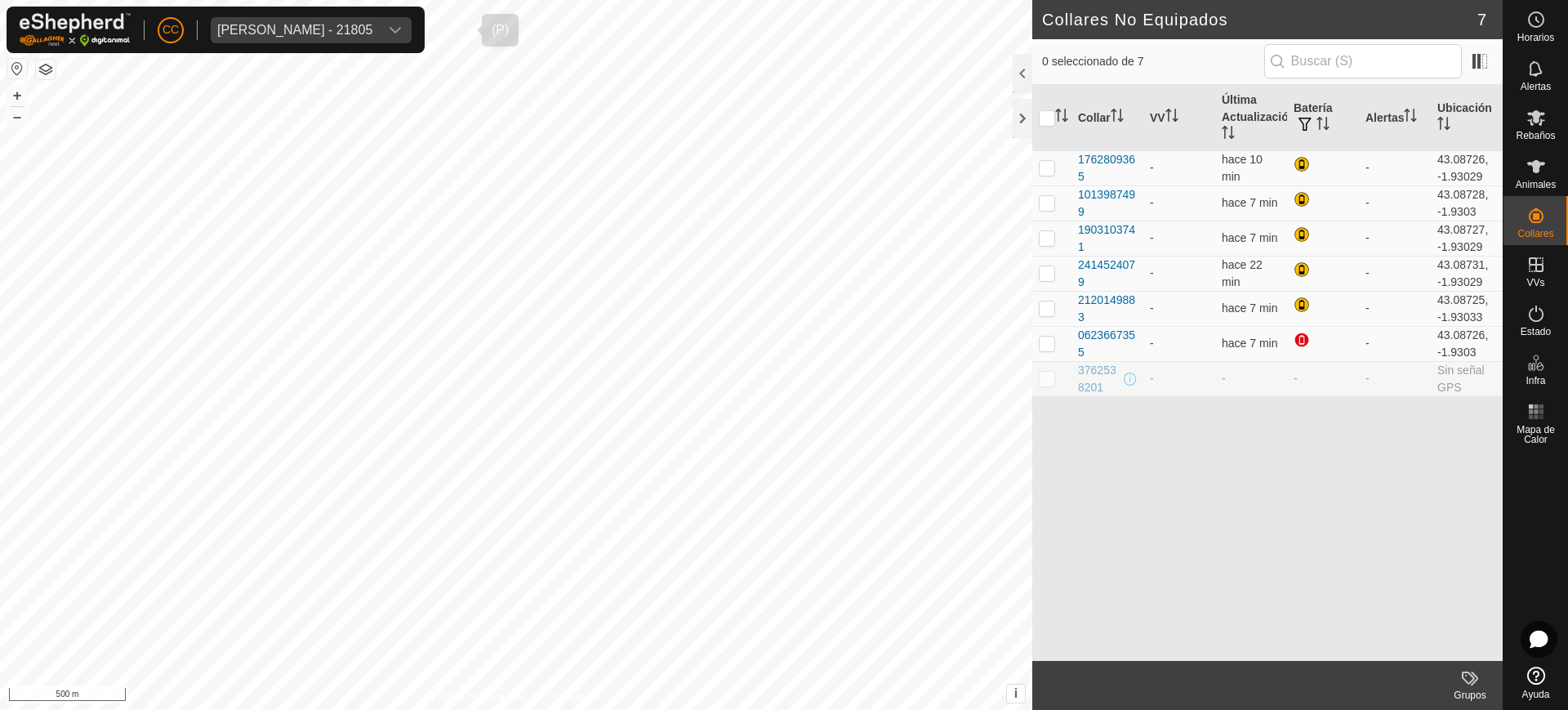
click at [362, 27] on div "[PERSON_NAME] - 21805" at bounding box center [295, 30] width 155 height 13
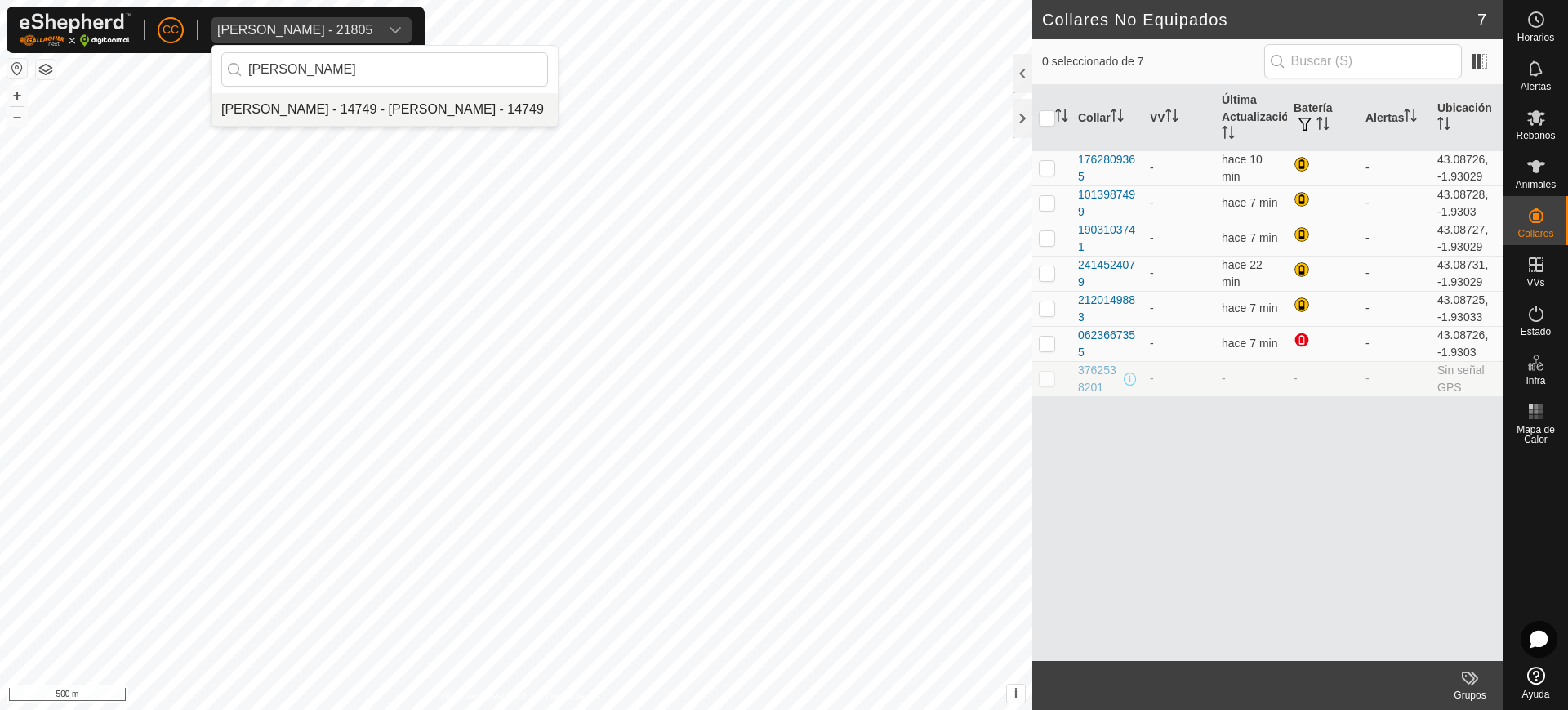
type input "[PERSON_NAME]"
click at [404, 114] on li "[PERSON_NAME] - 14749 - [PERSON_NAME] - 14749" at bounding box center [385, 109] width 346 height 33
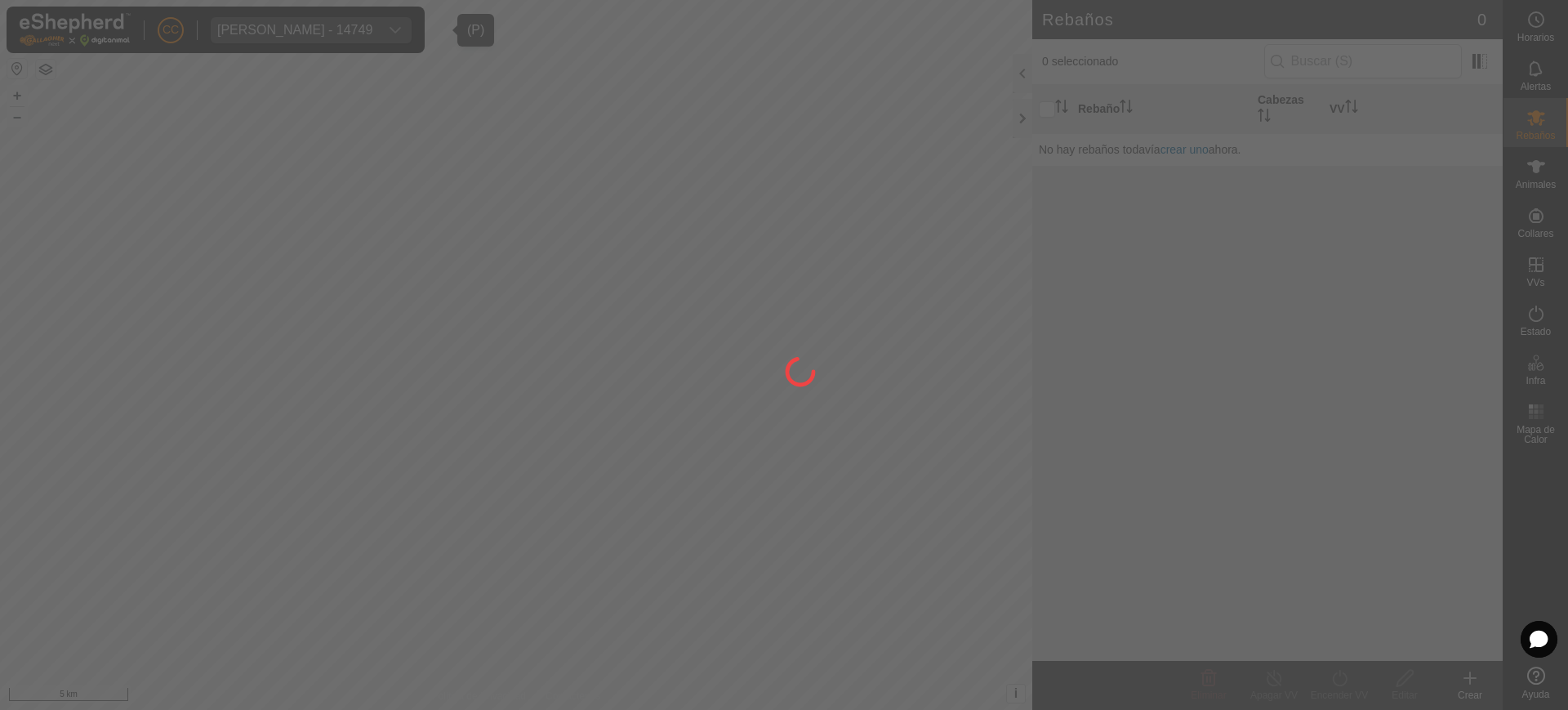
click at [1547, 184] on div at bounding box center [784, 355] width 1568 height 710
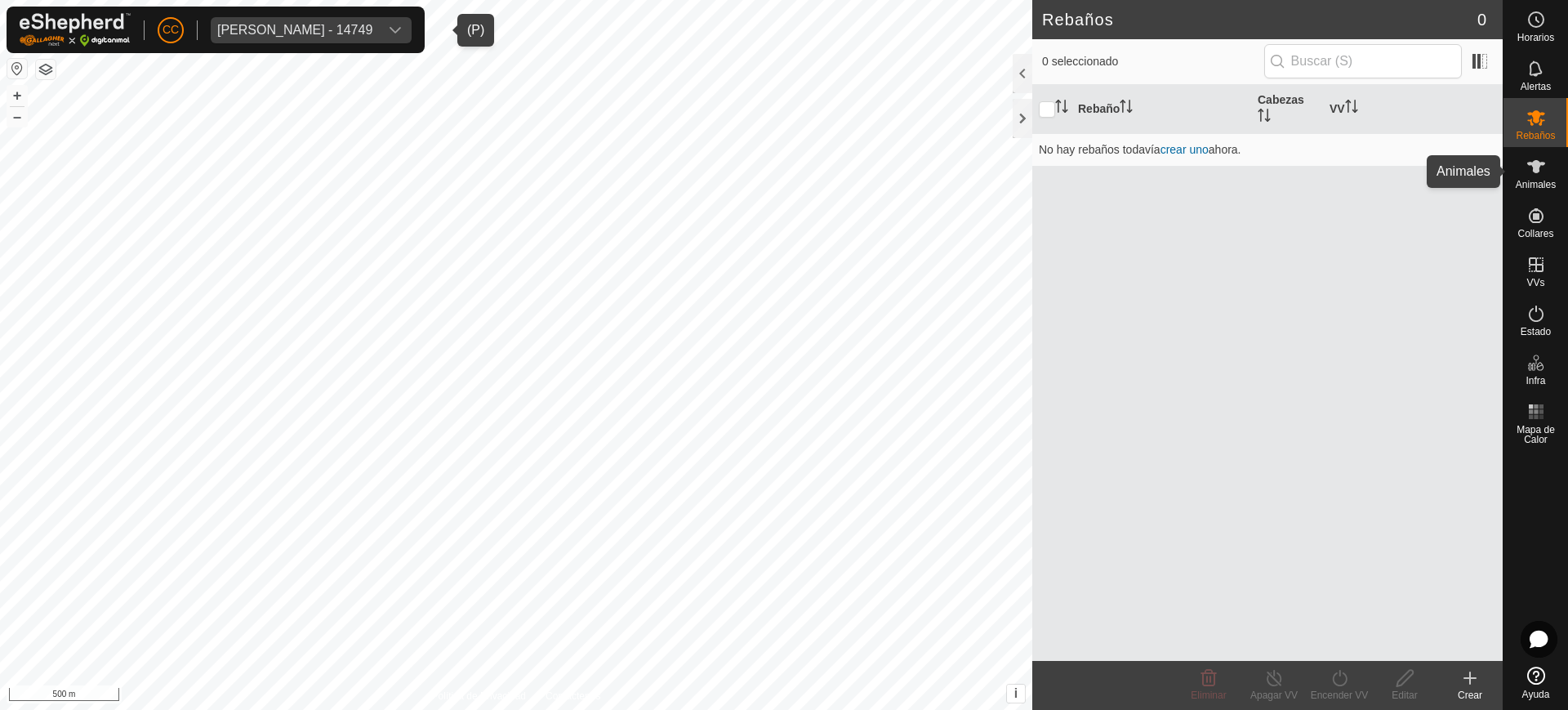
click at [1543, 180] on span "Animales" at bounding box center [1536, 185] width 40 height 10
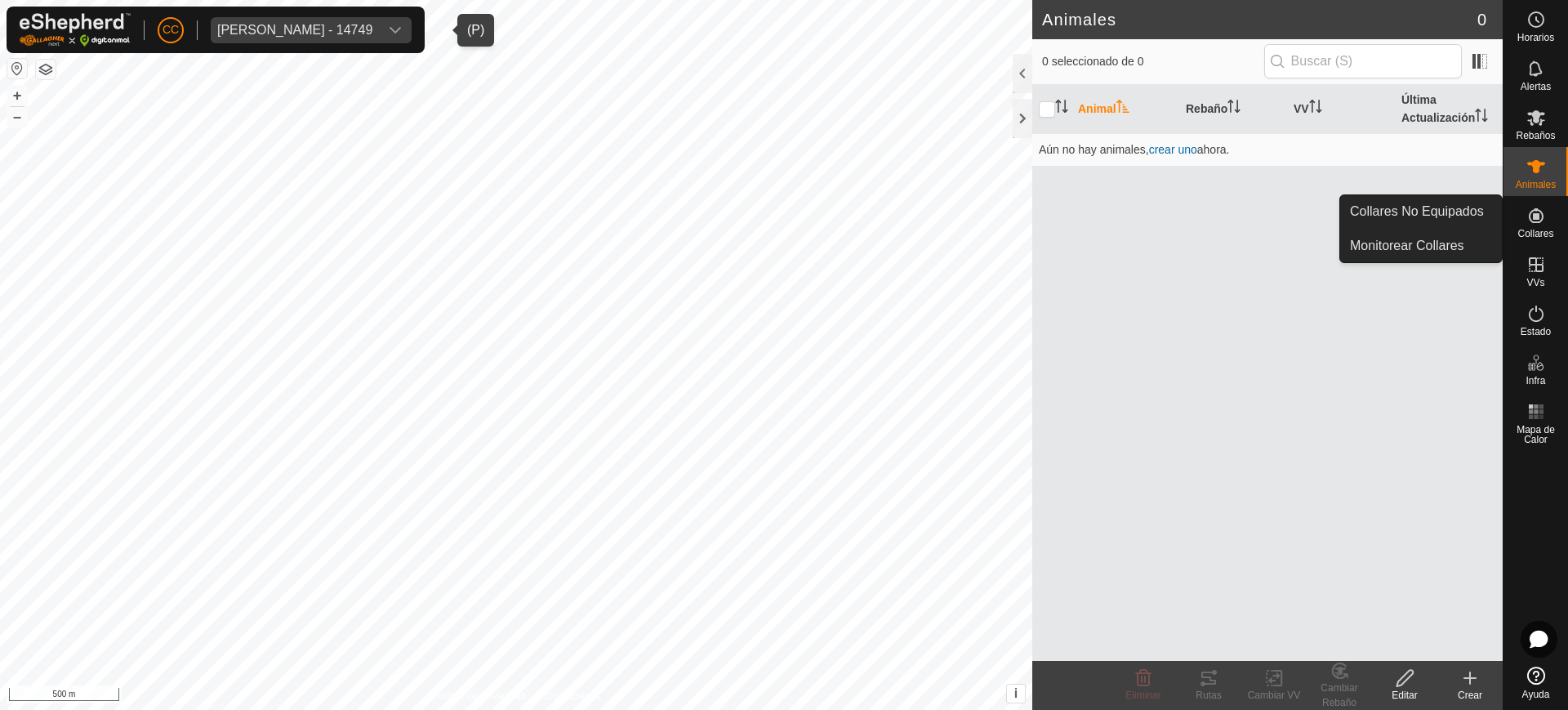
click at [1550, 233] on span "Collares" at bounding box center [1536, 234] width 36 height 10
click at [1451, 214] on link "Collares No Equipados" at bounding box center [1421, 211] width 162 height 33
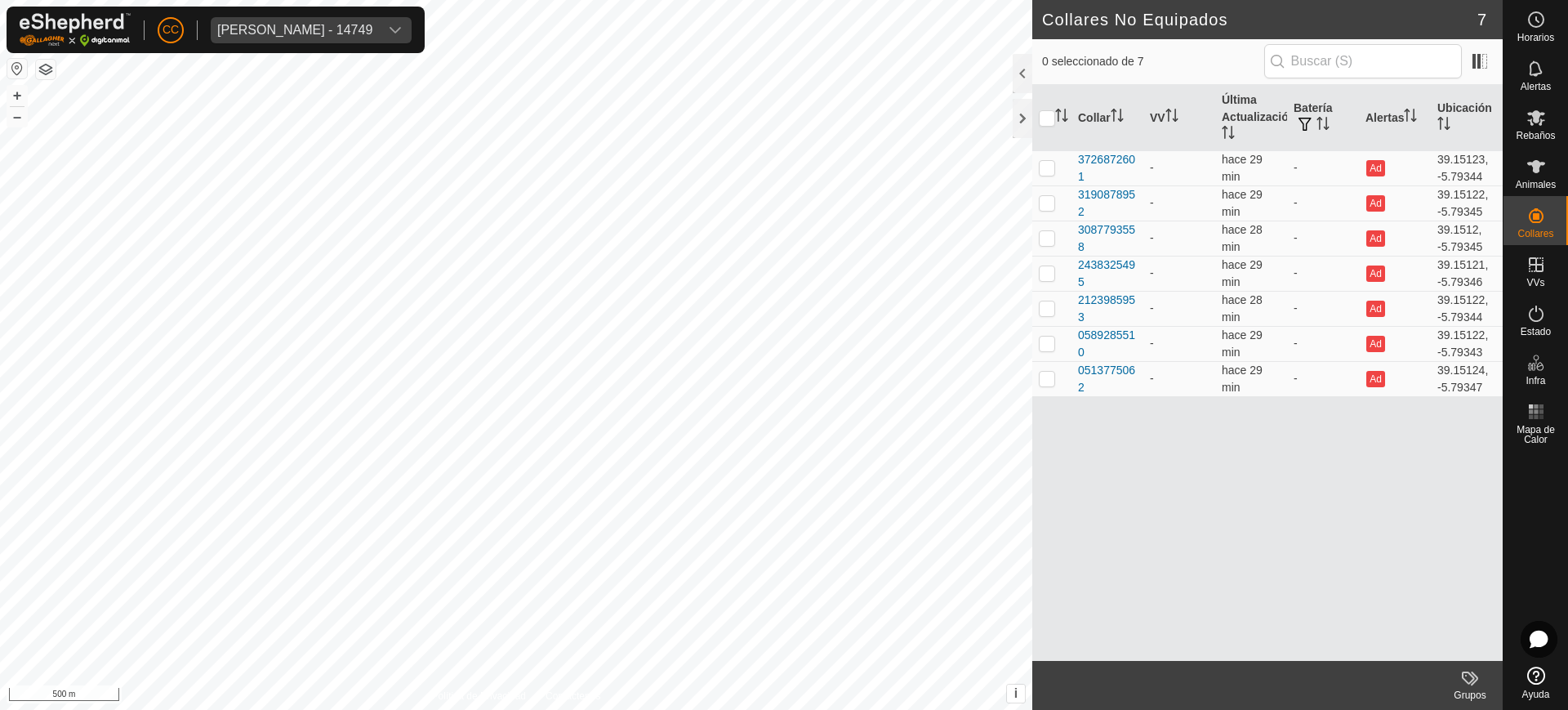
click at [1548, 690] on span "Ayuda" at bounding box center [1536, 695] width 28 height 10
click at [323, 30] on div "[PERSON_NAME] - 14749" at bounding box center [295, 30] width 155 height 13
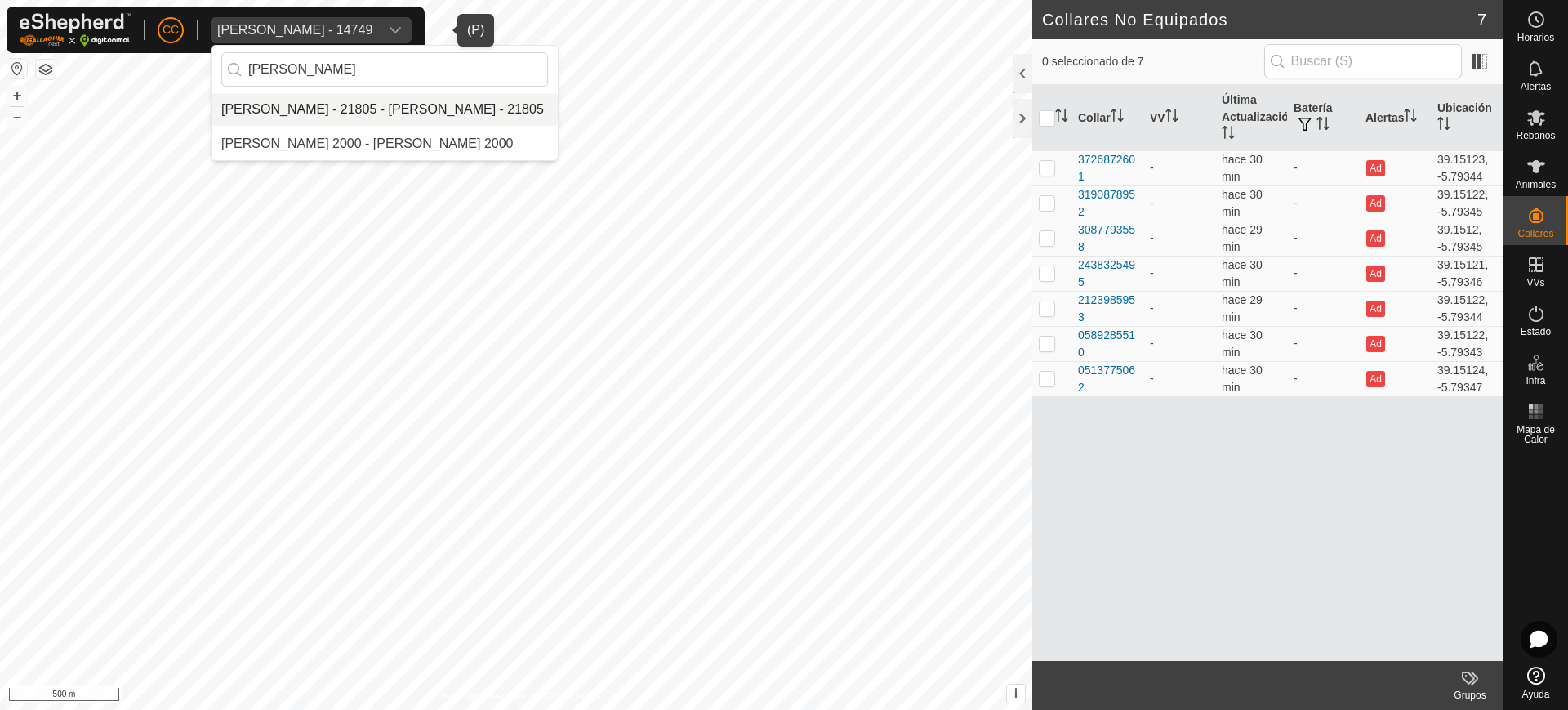
type input "[PERSON_NAME]"
click at [357, 117] on li "[PERSON_NAME] - 21805 - [PERSON_NAME] - 21805" at bounding box center [385, 109] width 346 height 33
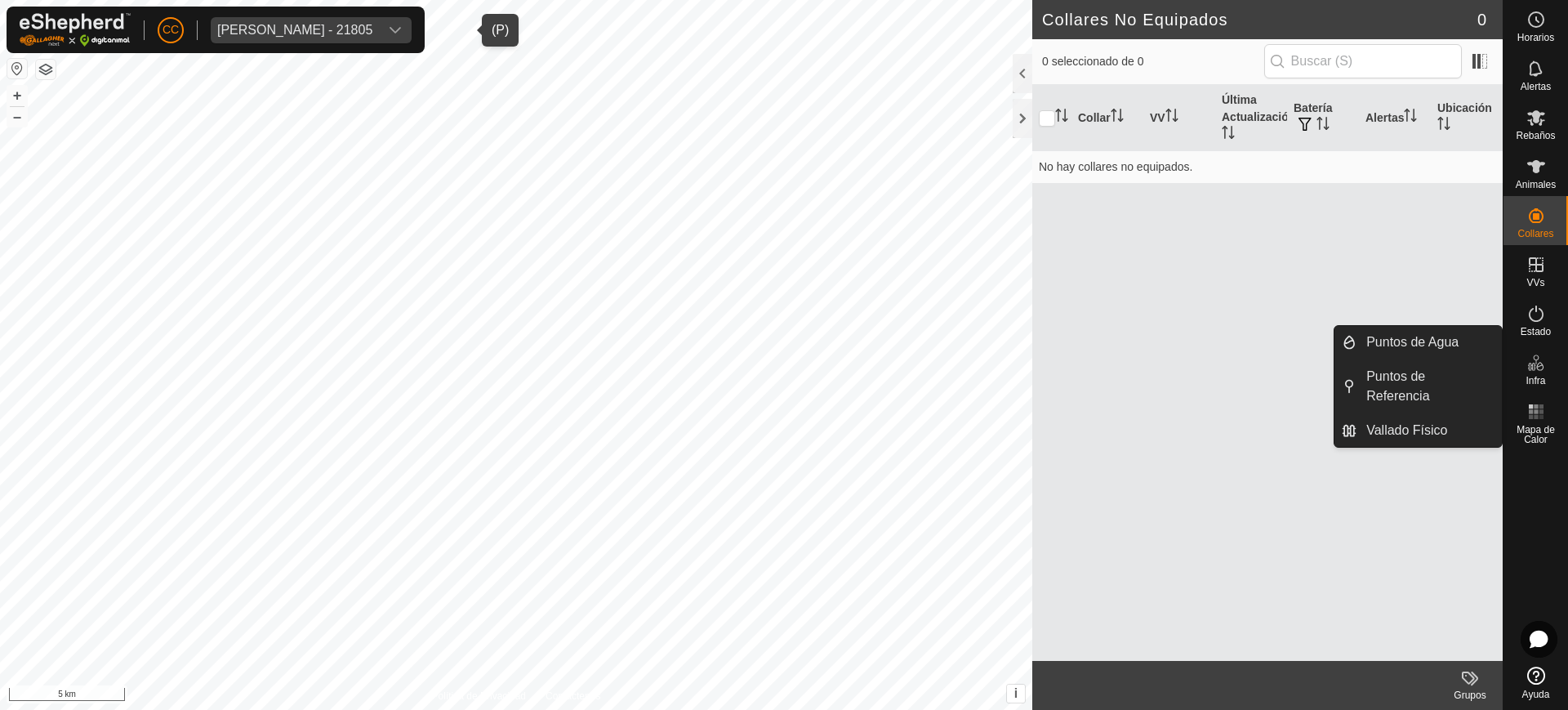
click at [1529, 223] on div "CC [PERSON_NAME] - 21805 Horarios Alertas Rebaños Animales Collares VVs Estado …" at bounding box center [784, 355] width 1568 height 710
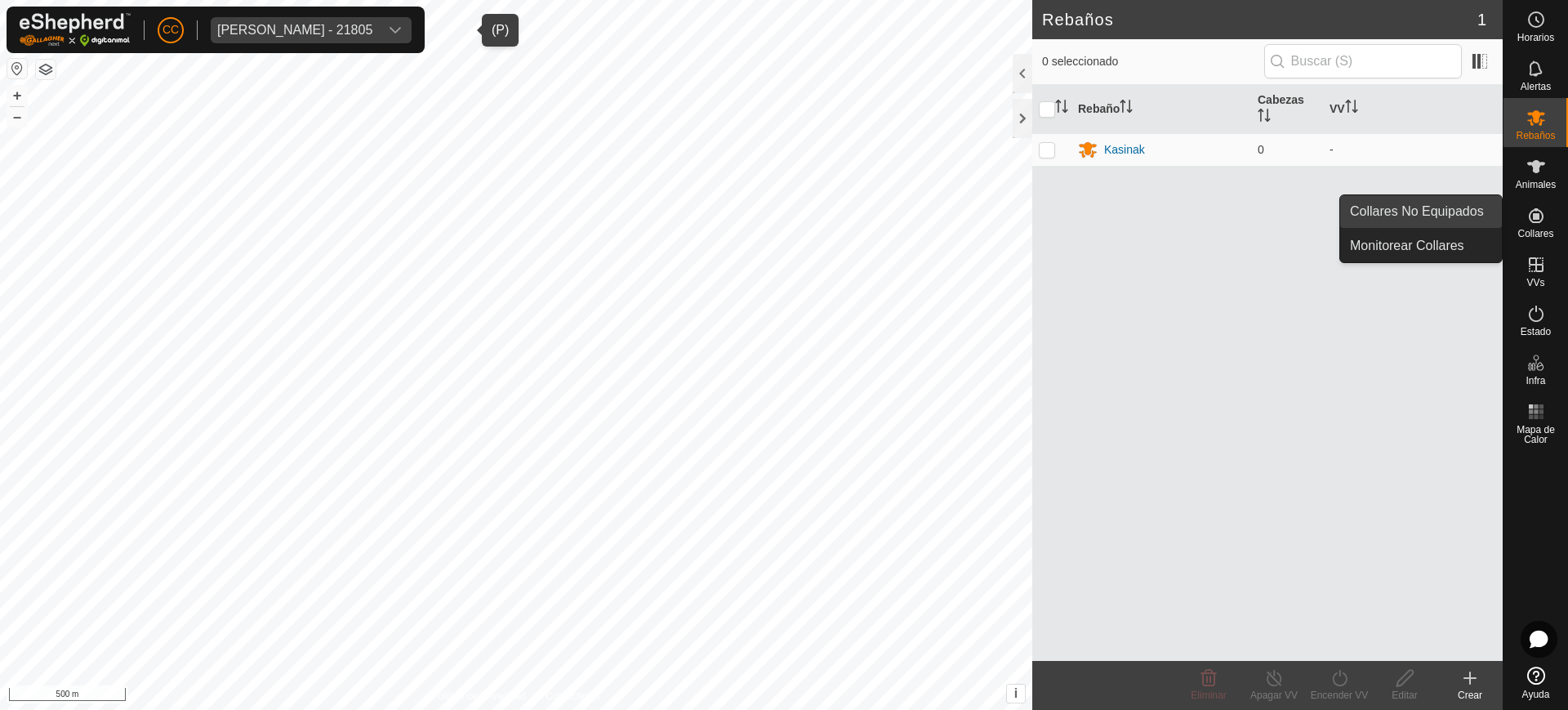
click at [1462, 219] on link "Collares No Equipados" at bounding box center [1421, 211] width 162 height 33
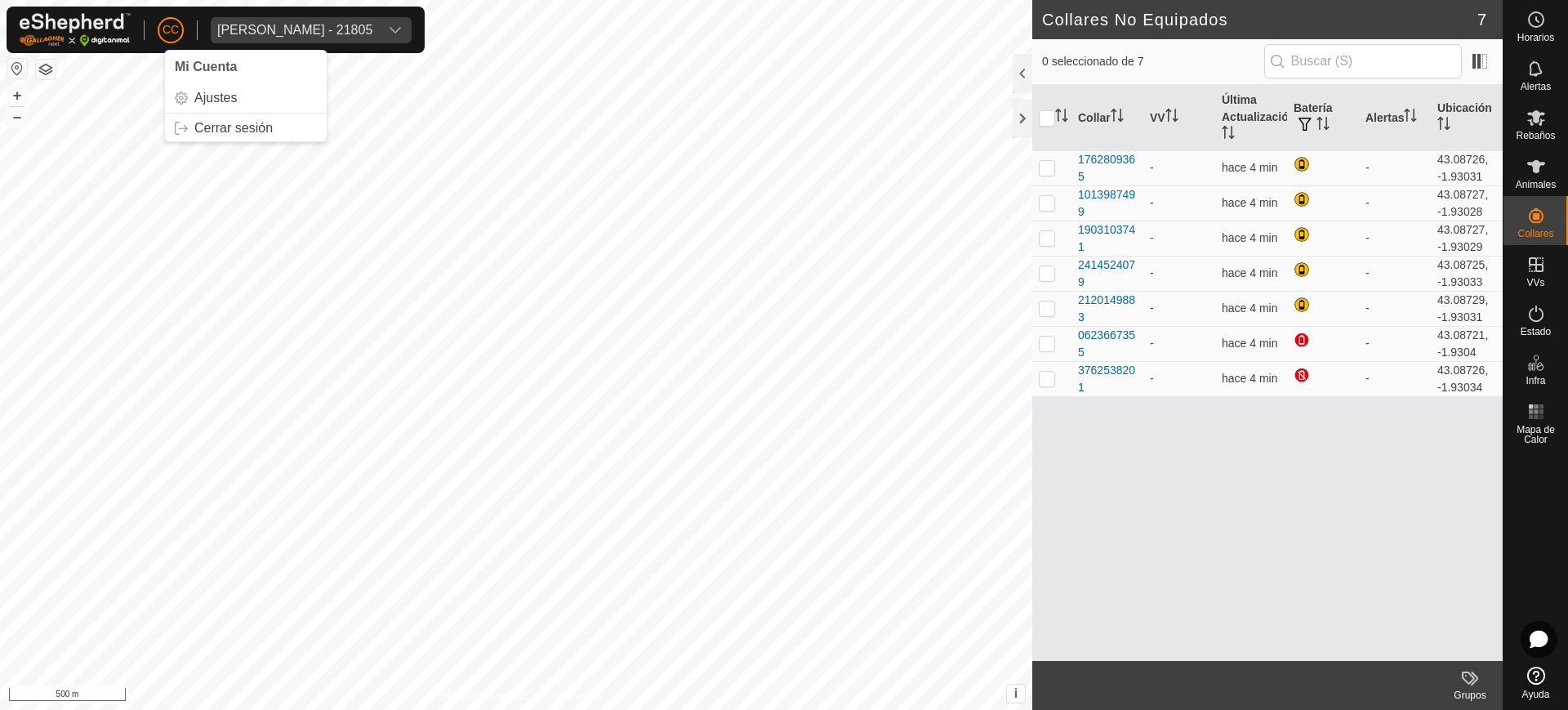
click at [174, 32] on span "CC" at bounding box center [170, 30] width 16 height 17
click at [239, 120] on link "Cerrar sesión" at bounding box center [246, 128] width 162 height 26
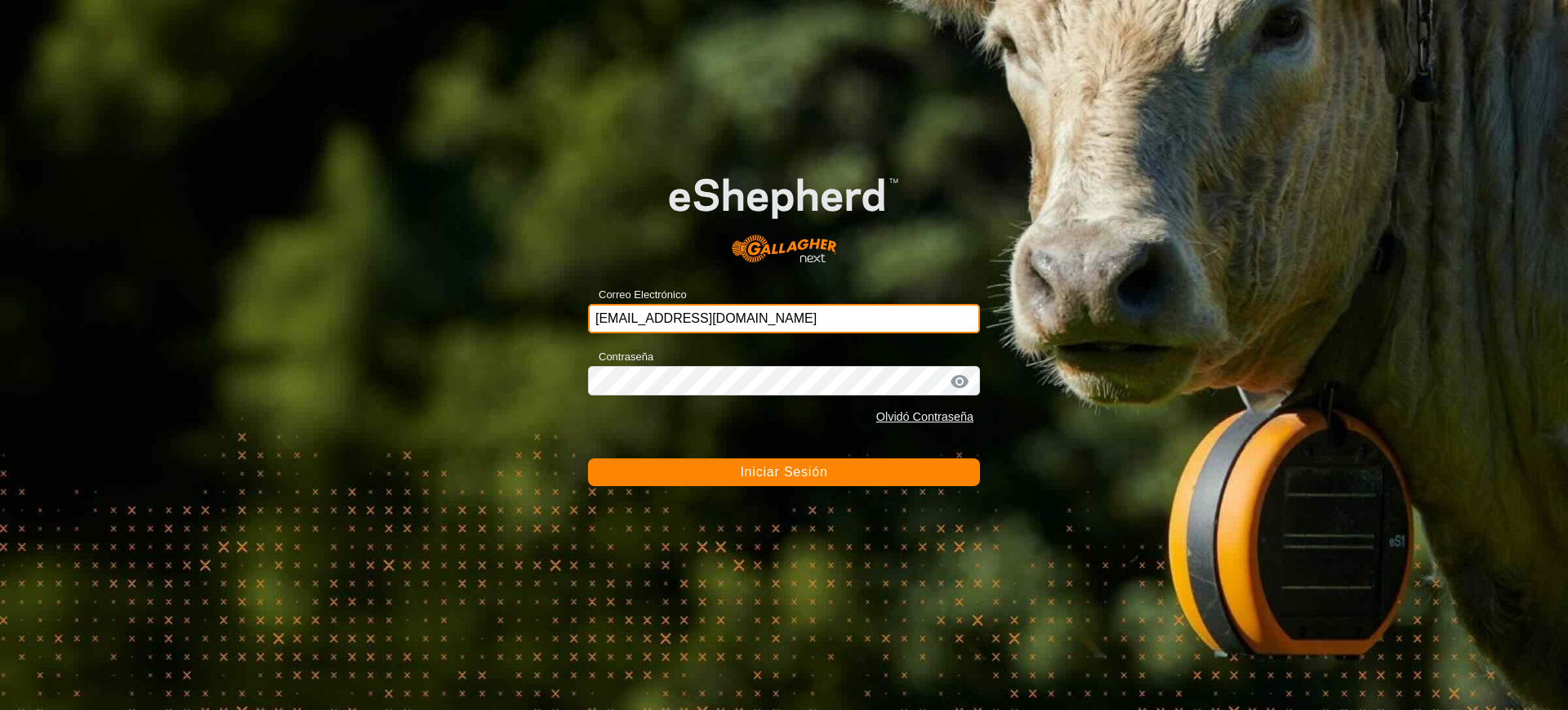
drag, startPoint x: 829, startPoint y: 329, endPoint x: 390, endPoint y: 249, distance: 446.2
click at [392, 252] on div "Correo Electrónico [EMAIL_ADDRESS][DOMAIN_NAME] Contraseña Olvidó Contraseña In…" at bounding box center [784, 355] width 1568 height 710
paste input "[PERSON_NAME][EMAIL_ADDRESS][DOMAIN_NAME]"
type input "[PERSON_NAME][EMAIL_ADDRESS][DOMAIN_NAME]"
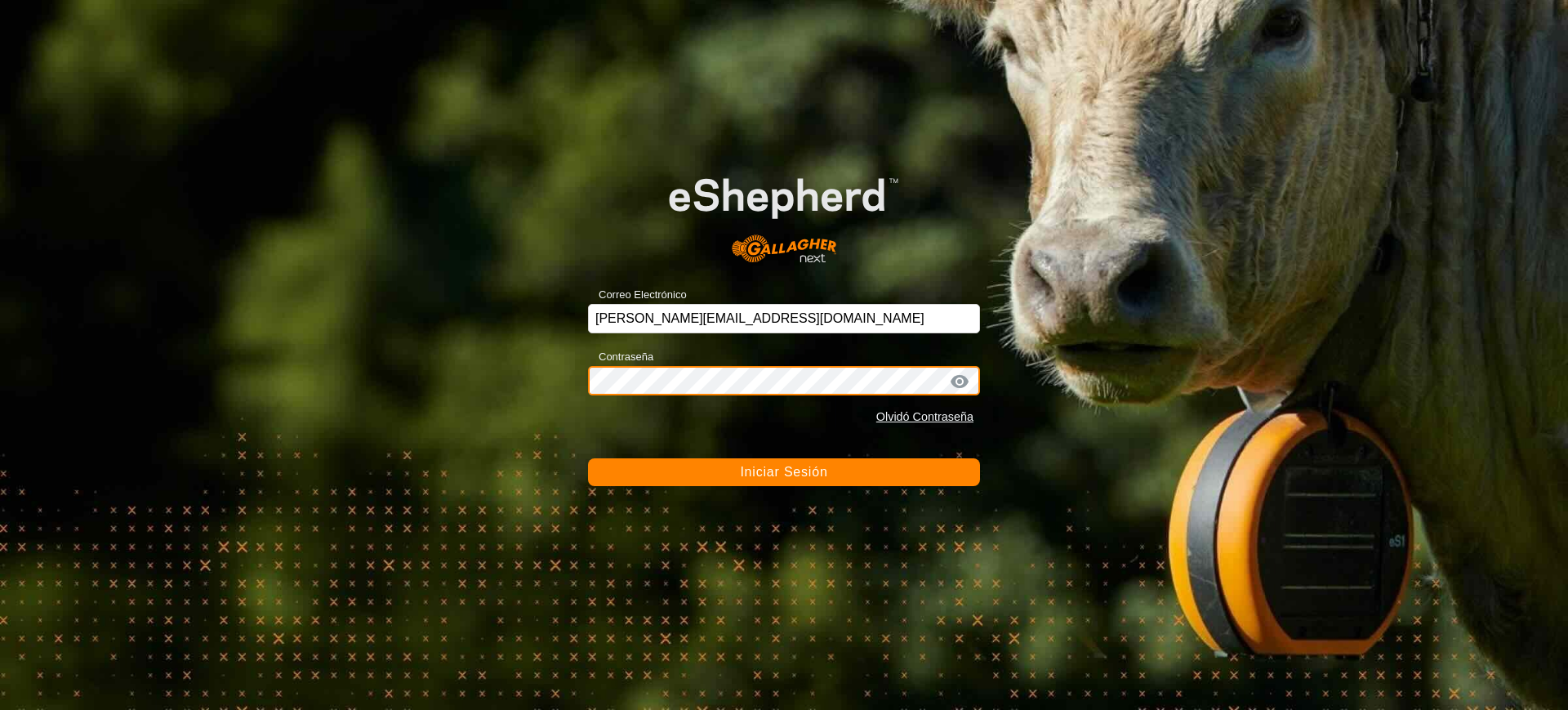
click at [369, 309] on div "Correo Electrónico [PERSON_NAME][EMAIL_ADDRESS][DOMAIN_NAME] Contraseña Olvidó …" at bounding box center [784, 355] width 1568 height 710
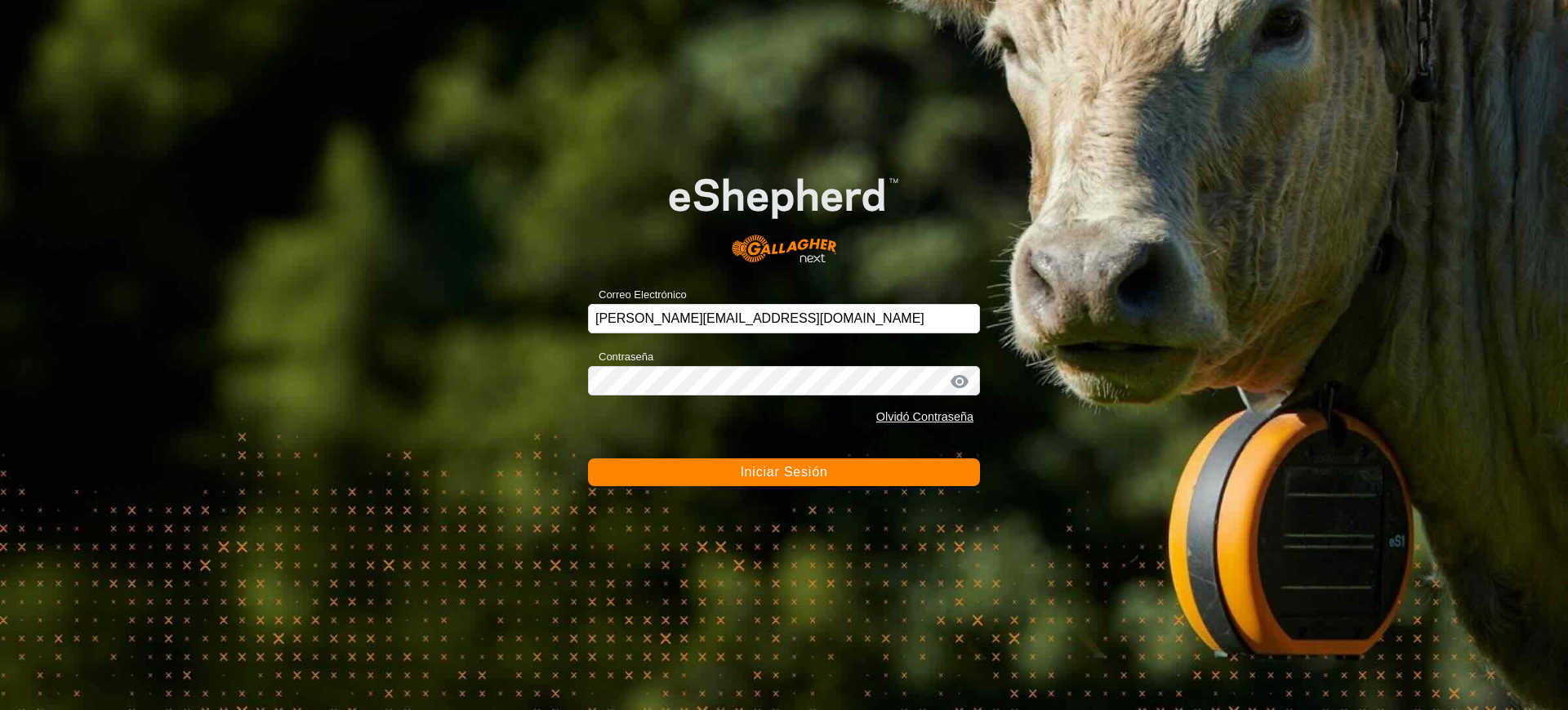
click at [711, 474] on button "Iniciar Sesión" at bounding box center [784, 472] width 392 height 28
